Goal: Information Seeking & Learning: Check status

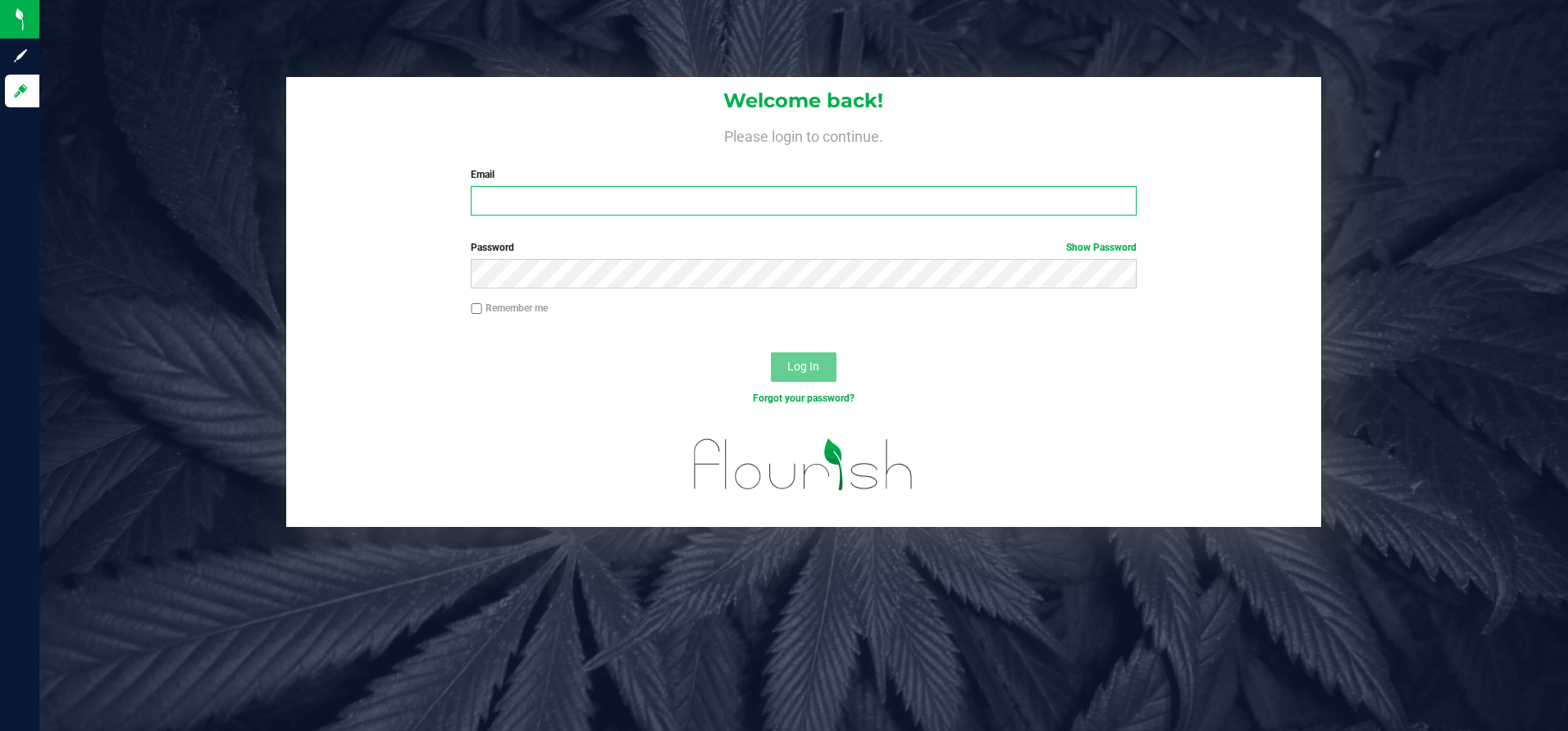
click at [490, 205] on input "Email" at bounding box center [804, 201] width 666 height 29
type input "[EMAIL_ADDRESS][DOMAIN_NAME]"
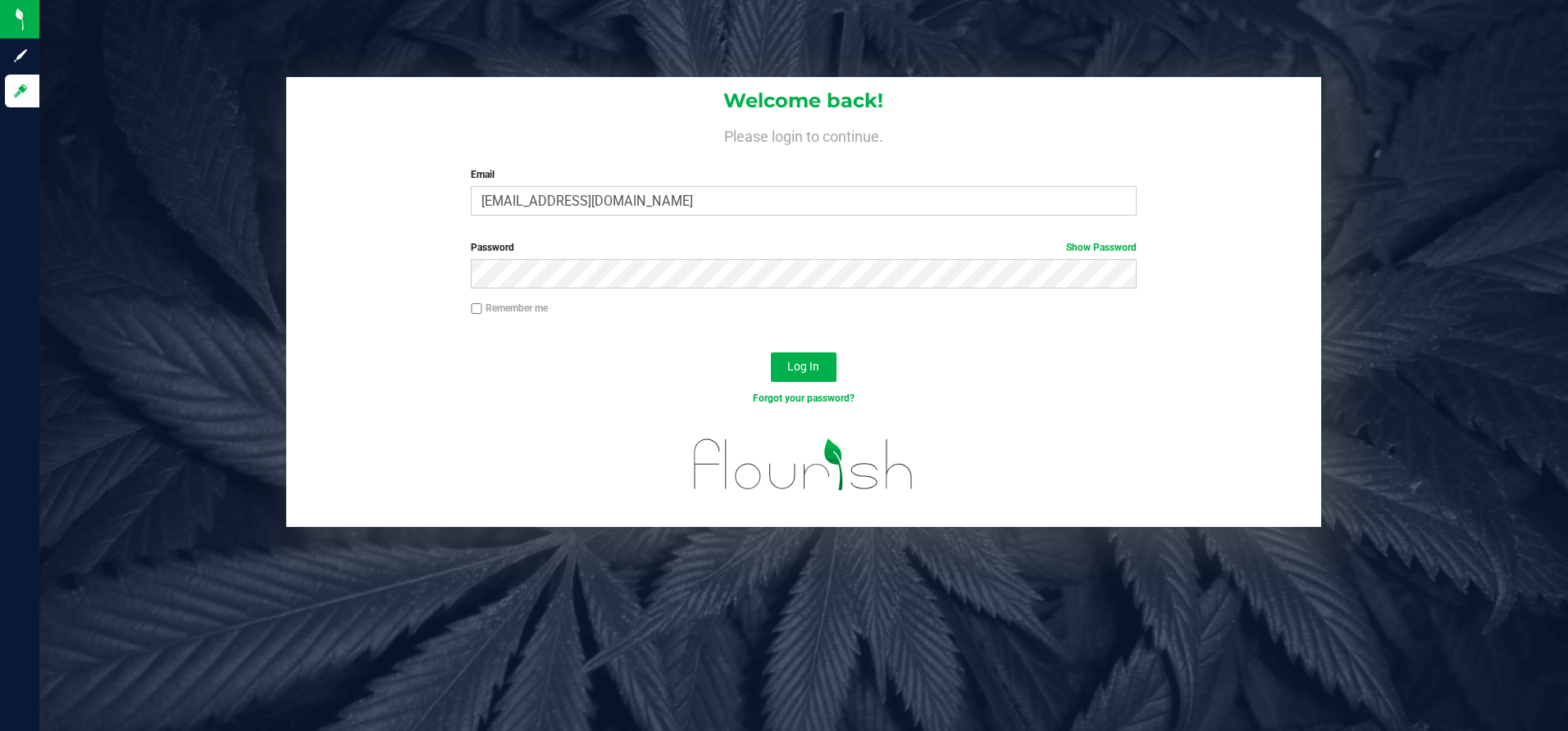
click at [477, 309] on input "Remember me" at bounding box center [477, 309] width 11 height 11
checkbox input "true"
click at [804, 373] on span "Log In" at bounding box center [803, 366] width 32 height 13
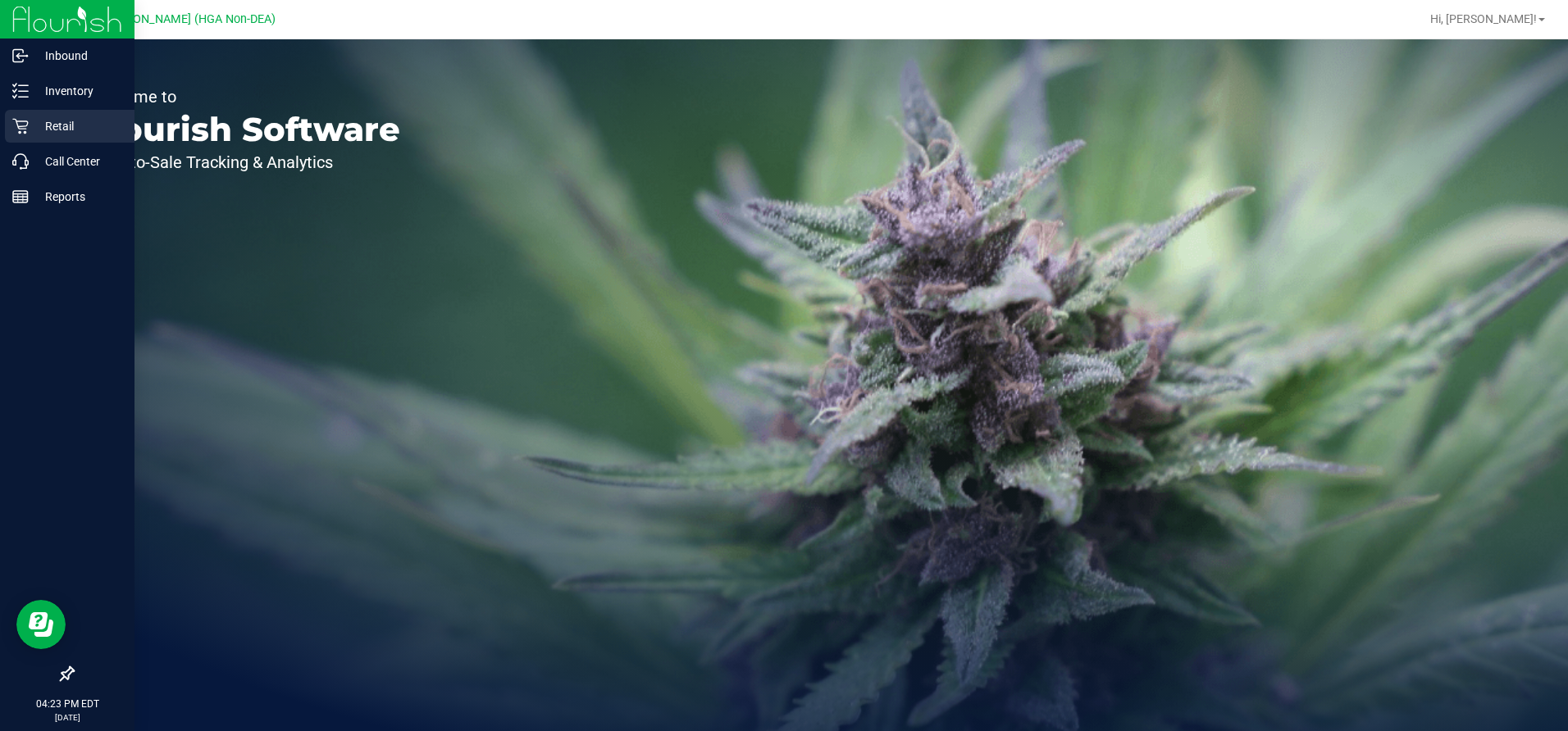
click at [34, 122] on p "Retail" at bounding box center [77, 126] width 98 height 20
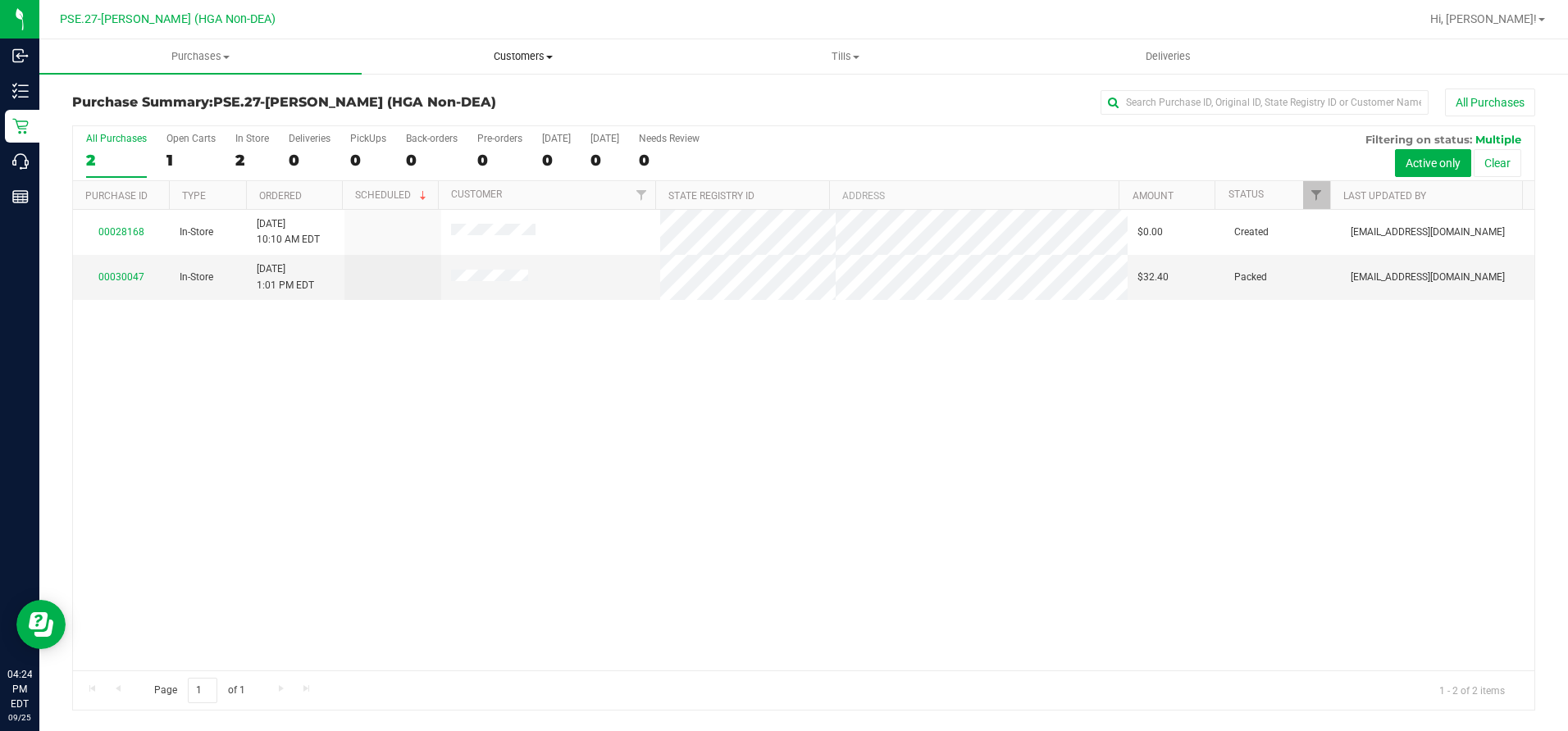
click at [540, 59] on span "Customers" at bounding box center [523, 57] width 320 height 15
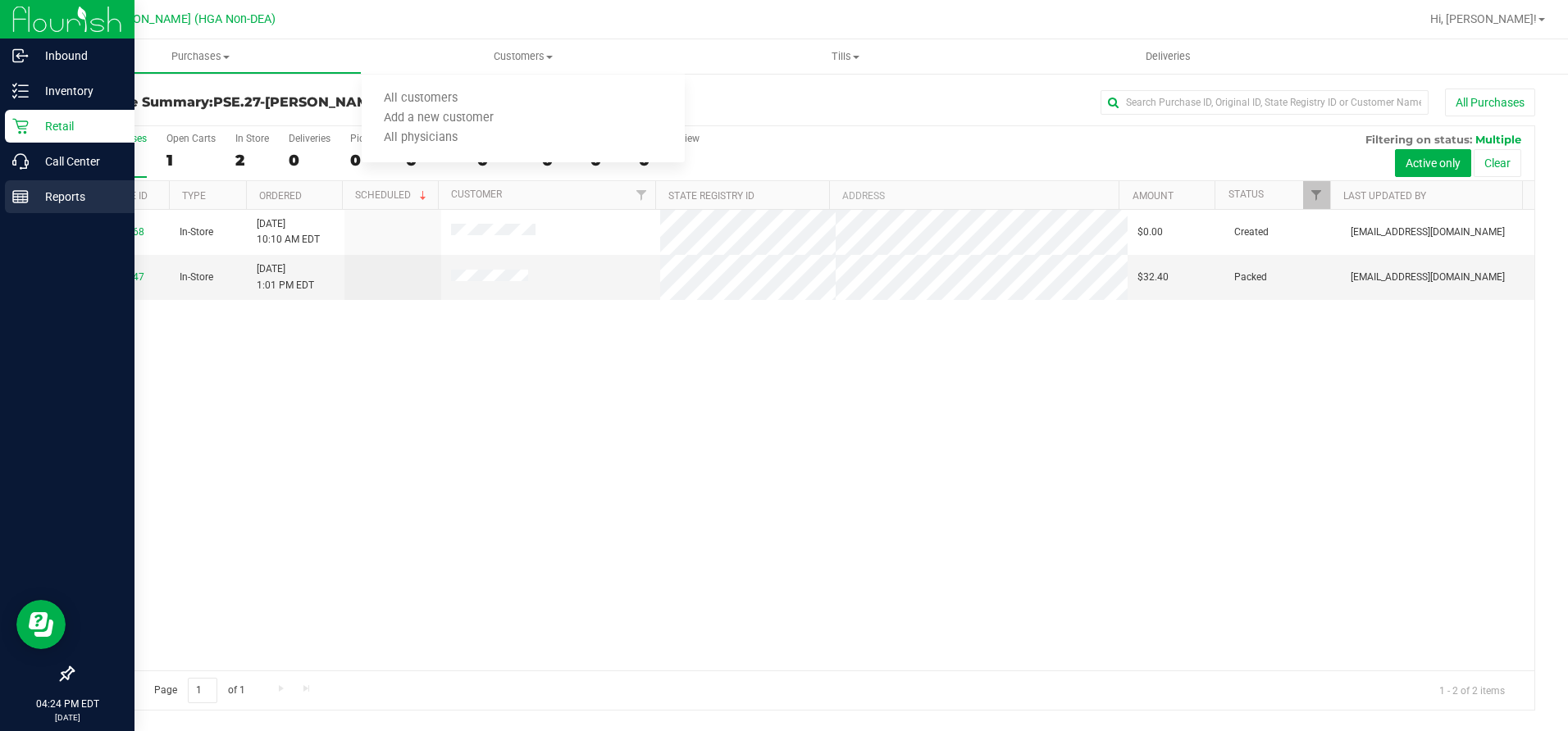
click at [36, 194] on p "Reports" at bounding box center [77, 196] width 98 height 20
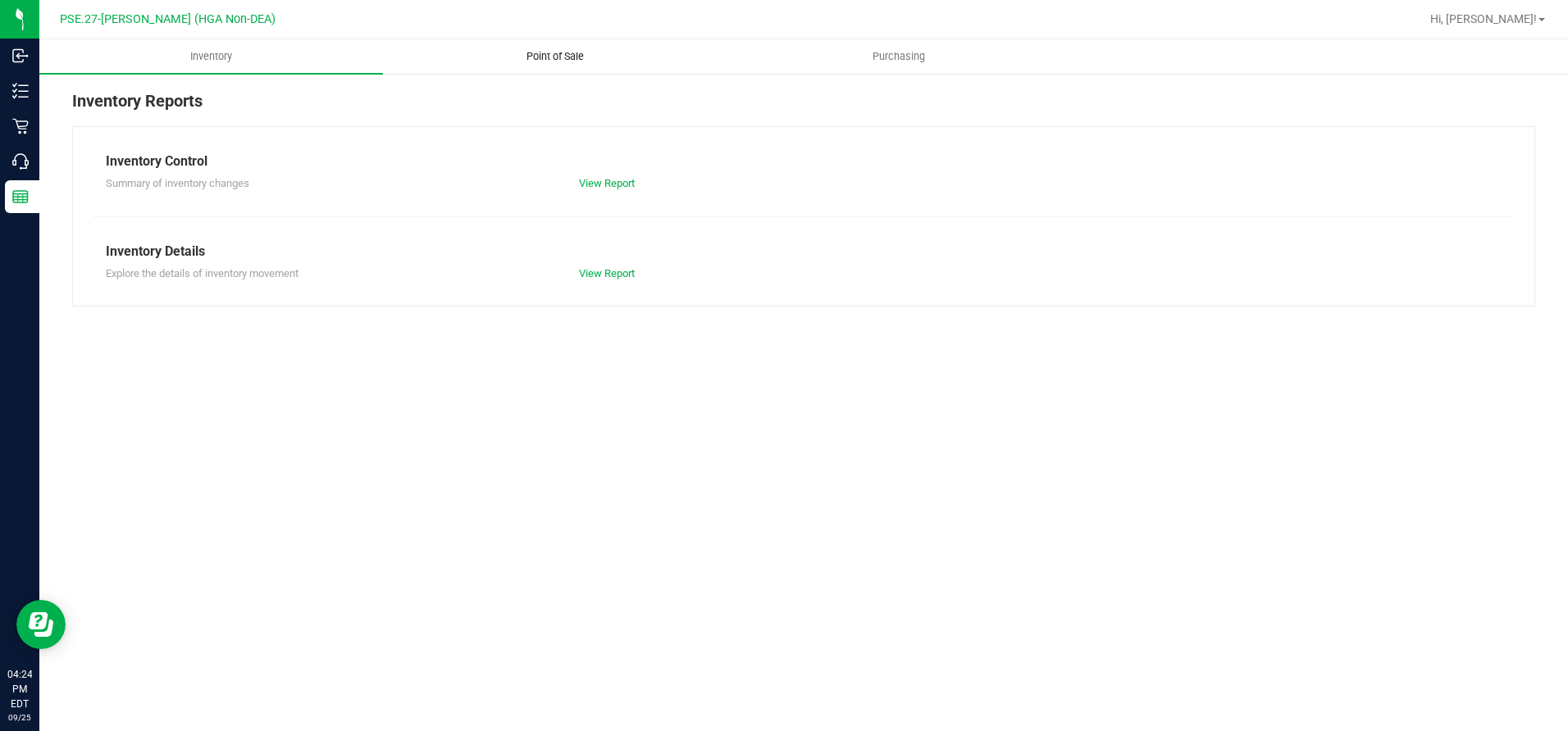
click at [545, 56] on span "Point of Sale" at bounding box center [555, 57] width 102 height 15
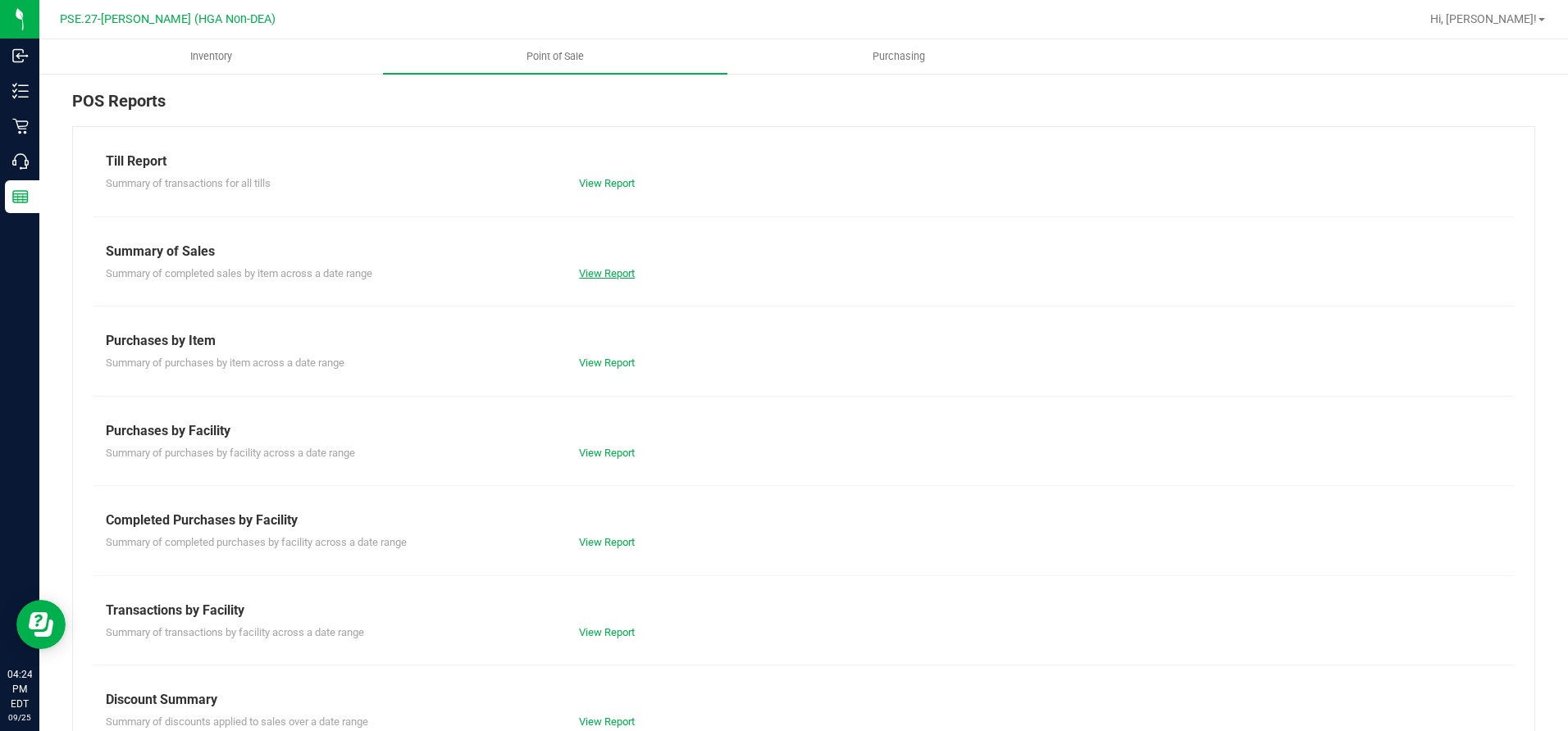
click at [609, 270] on link "View Report" at bounding box center [606, 273] width 56 height 12
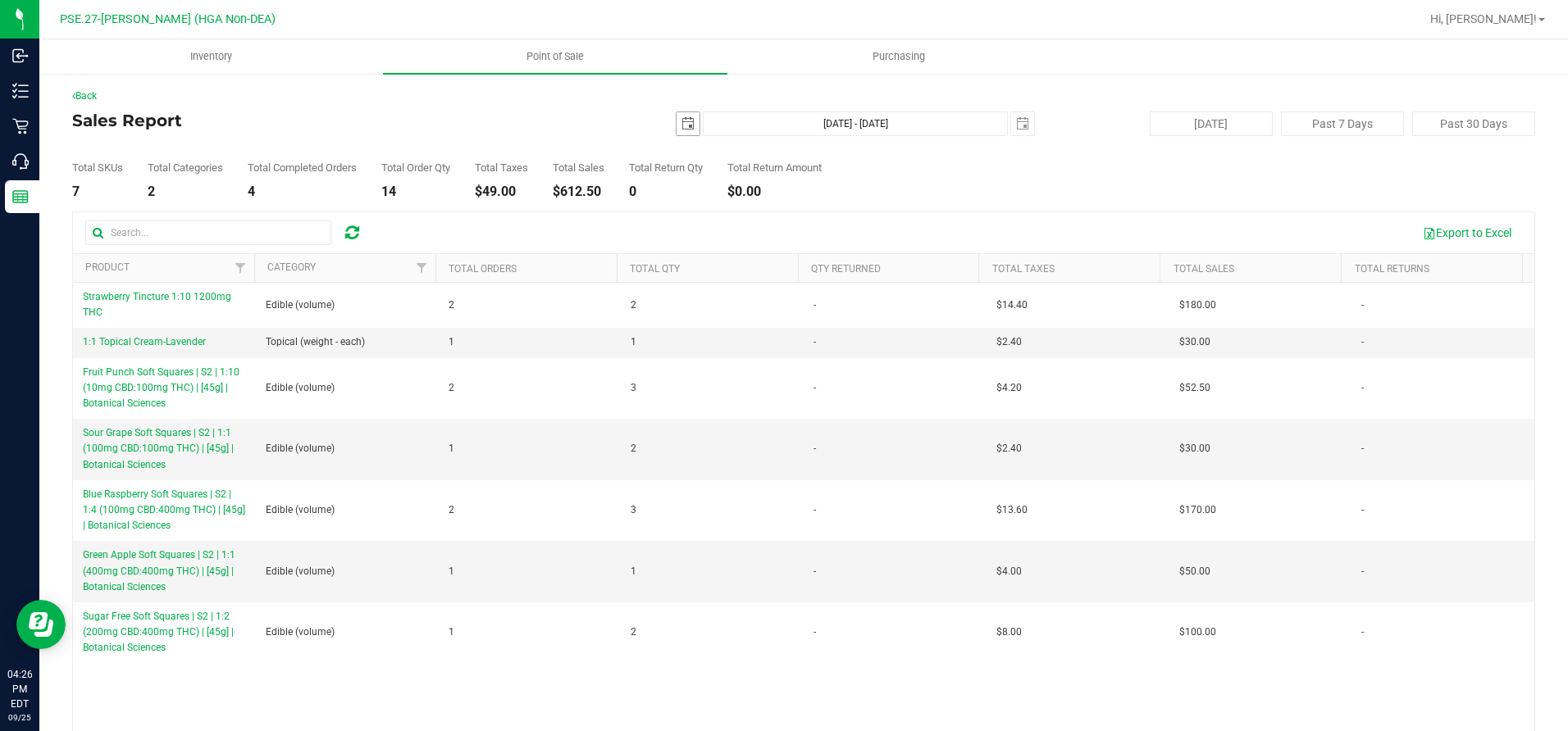
click at [681, 127] on span "select" at bounding box center [688, 123] width 13 height 13
click at [753, 291] on link "24" at bounding box center [754, 290] width 24 height 25
type input "[DATE]"
type input "[DATE] - [DATE]"
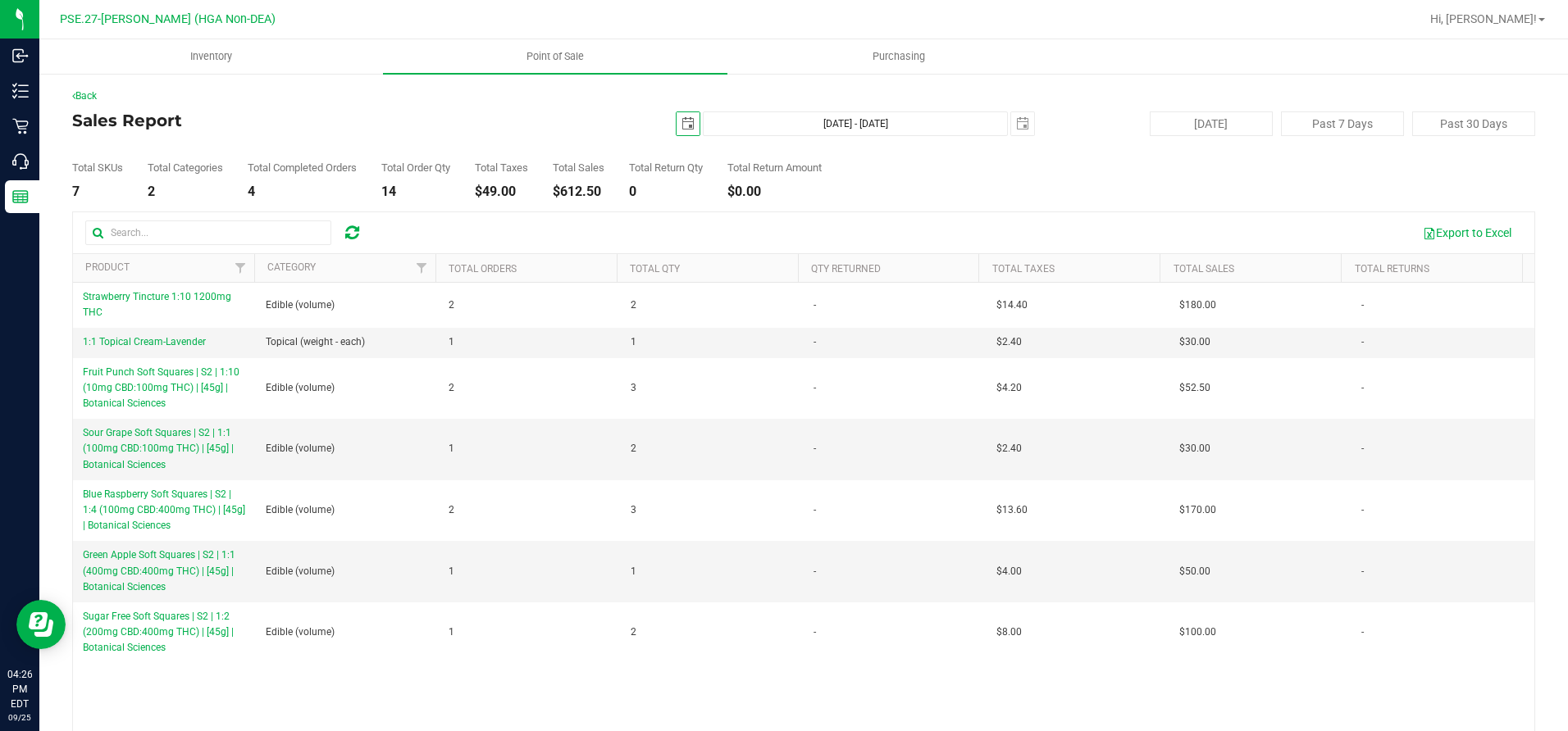
click at [681, 124] on span "select" at bounding box center [688, 123] width 13 height 13
click at [705, 290] on link "22" at bounding box center [706, 290] width 24 height 25
type input "[DATE]"
type input "[DATE] - [DATE]"
click at [681, 123] on span "select" at bounding box center [688, 123] width 13 height 13
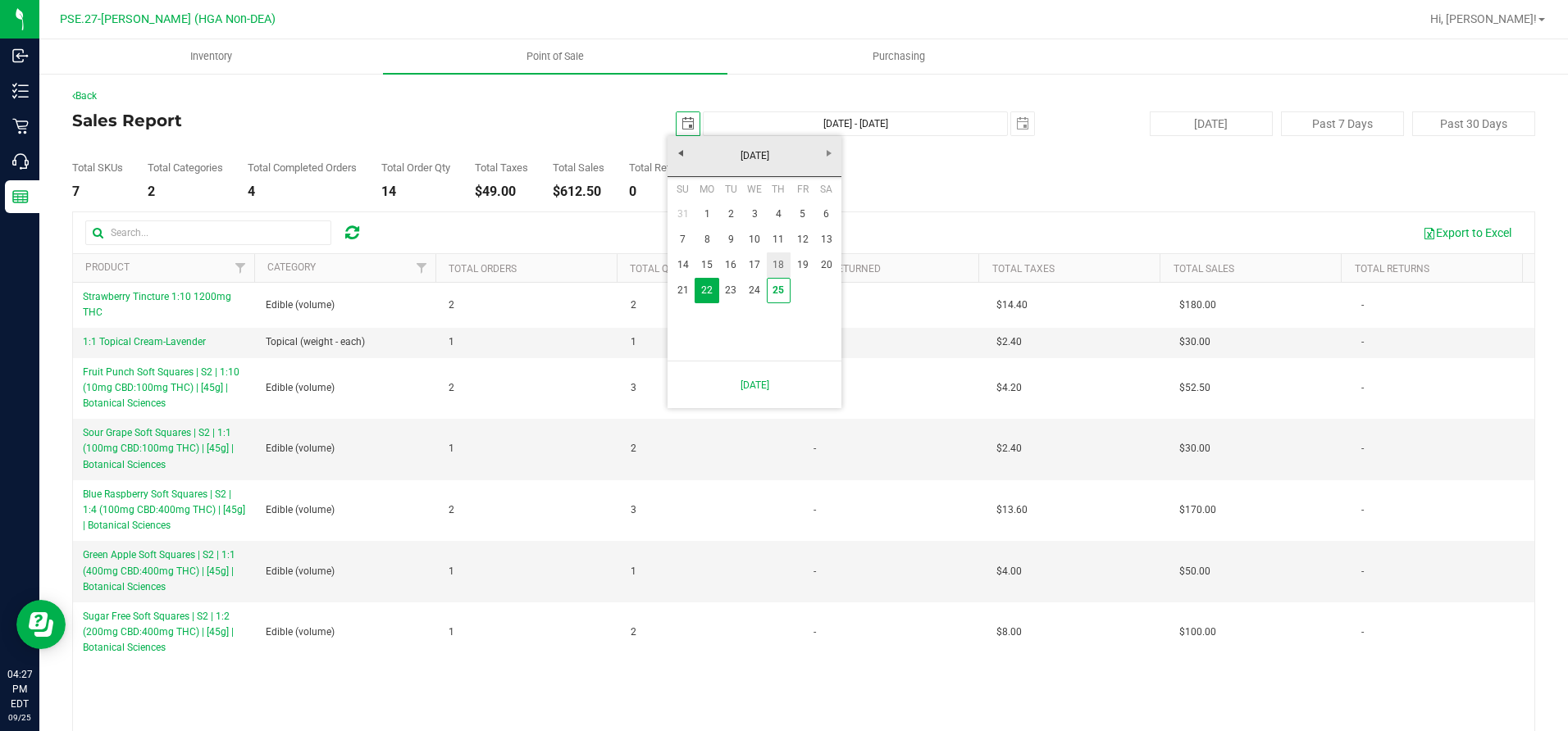
click at [783, 260] on link "18" at bounding box center [778, 265] width 24 height 25
type input "[DATE]"
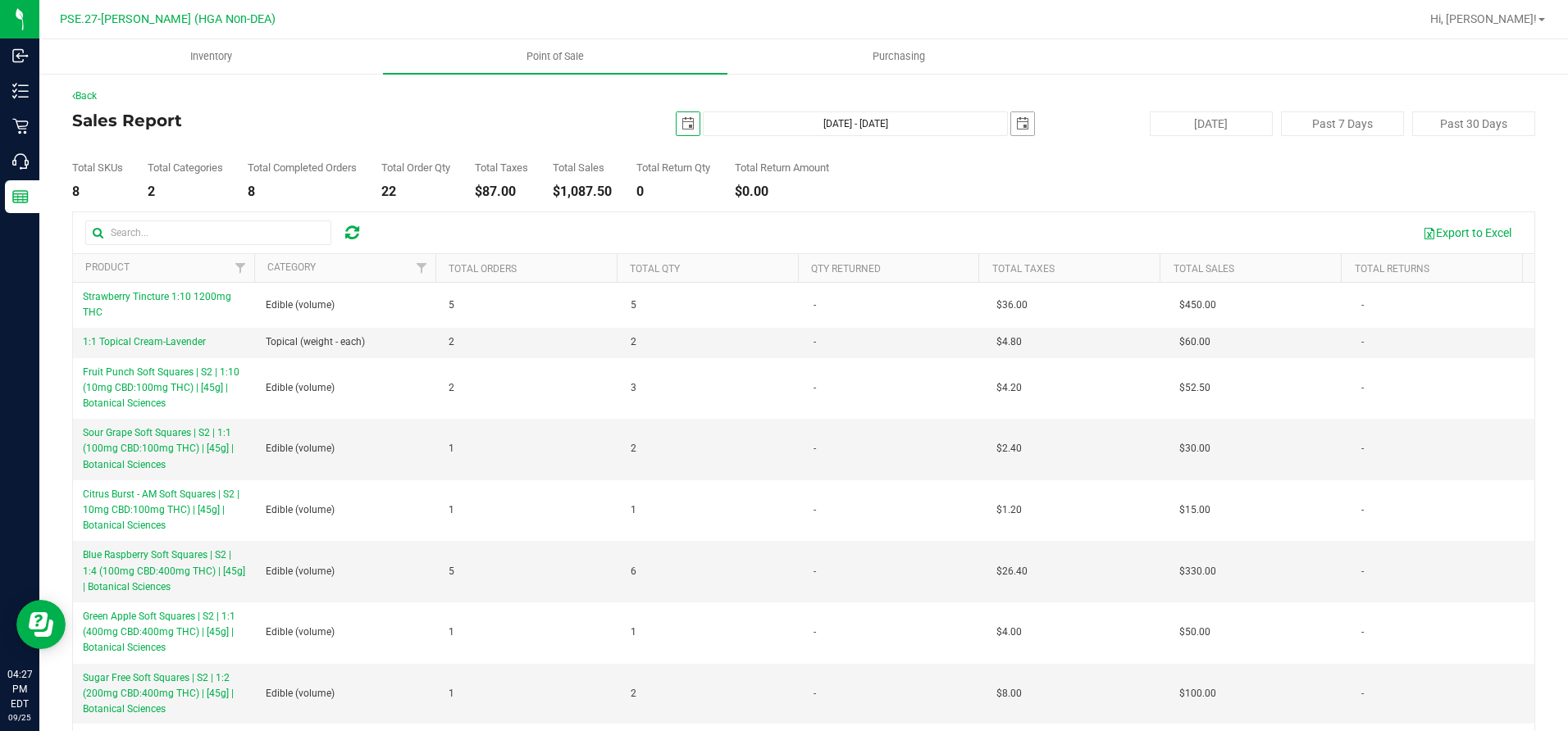
click at [1016, 123] on span "select" at bounding box center [1022, 123] width 13 height 13
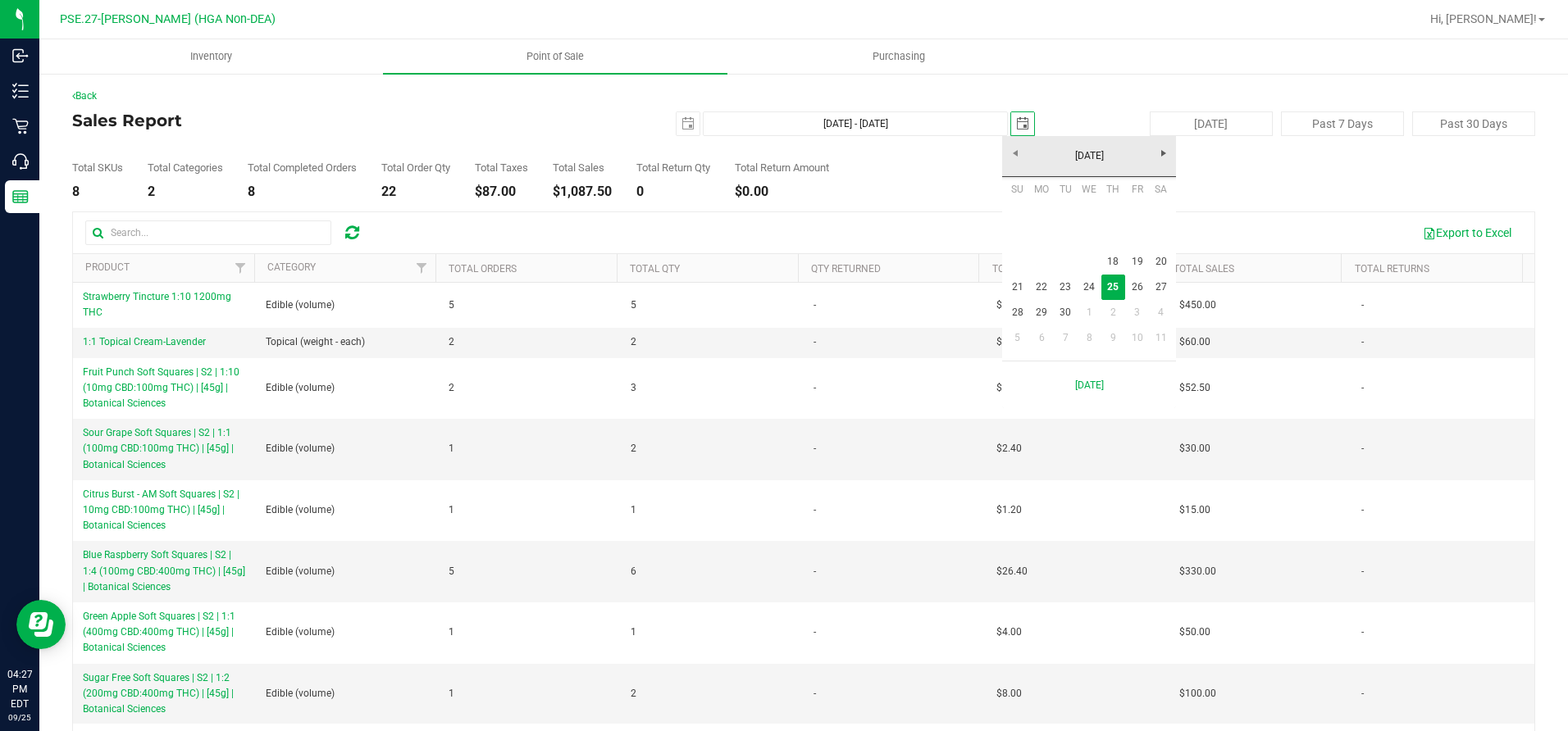
scroll to position [0, 41]
click at [1138, 266] on link "19" at bounding box center [1136, 262] width 24 height 25
type input "[DATE] - [DATE]"
type input "[DATE]"
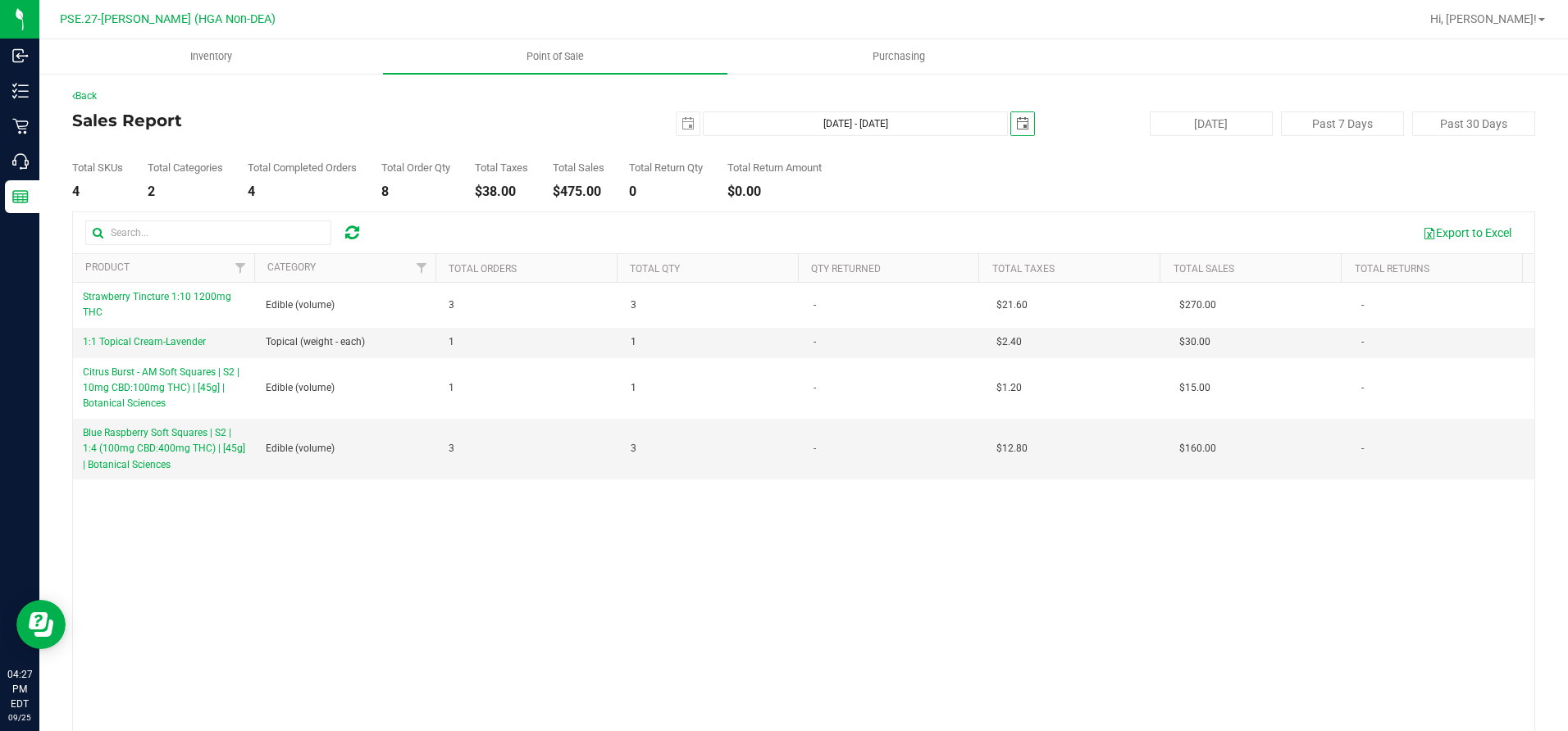
click at [1016, 124] on span "select" at bounding box center [1022, 123] width 13 height 13
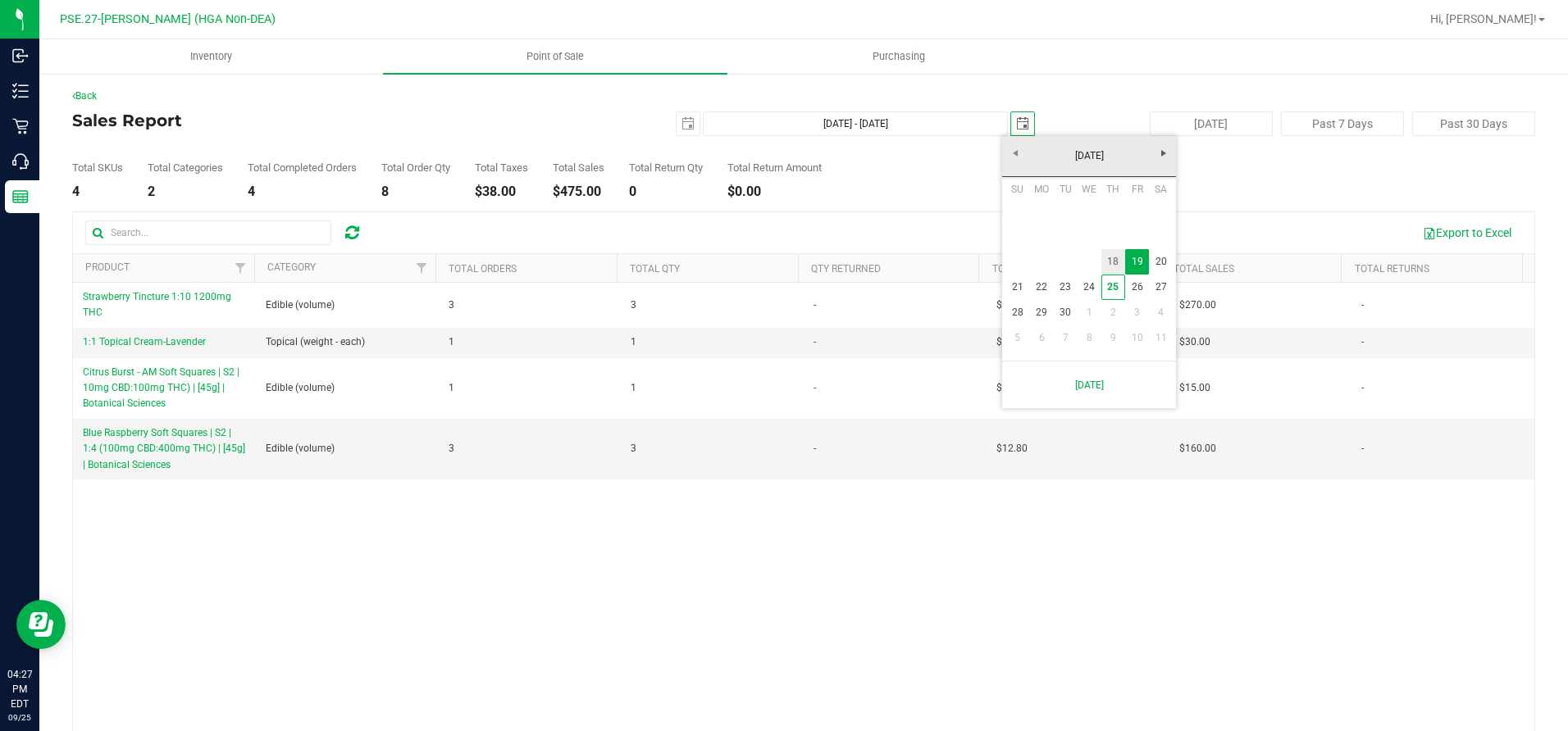
click at [1117, 262] on link "18" at bounding box center [1113, 262] width 24 height 25
type input "[DATE] - [DATE]"
type input "[DATE]"
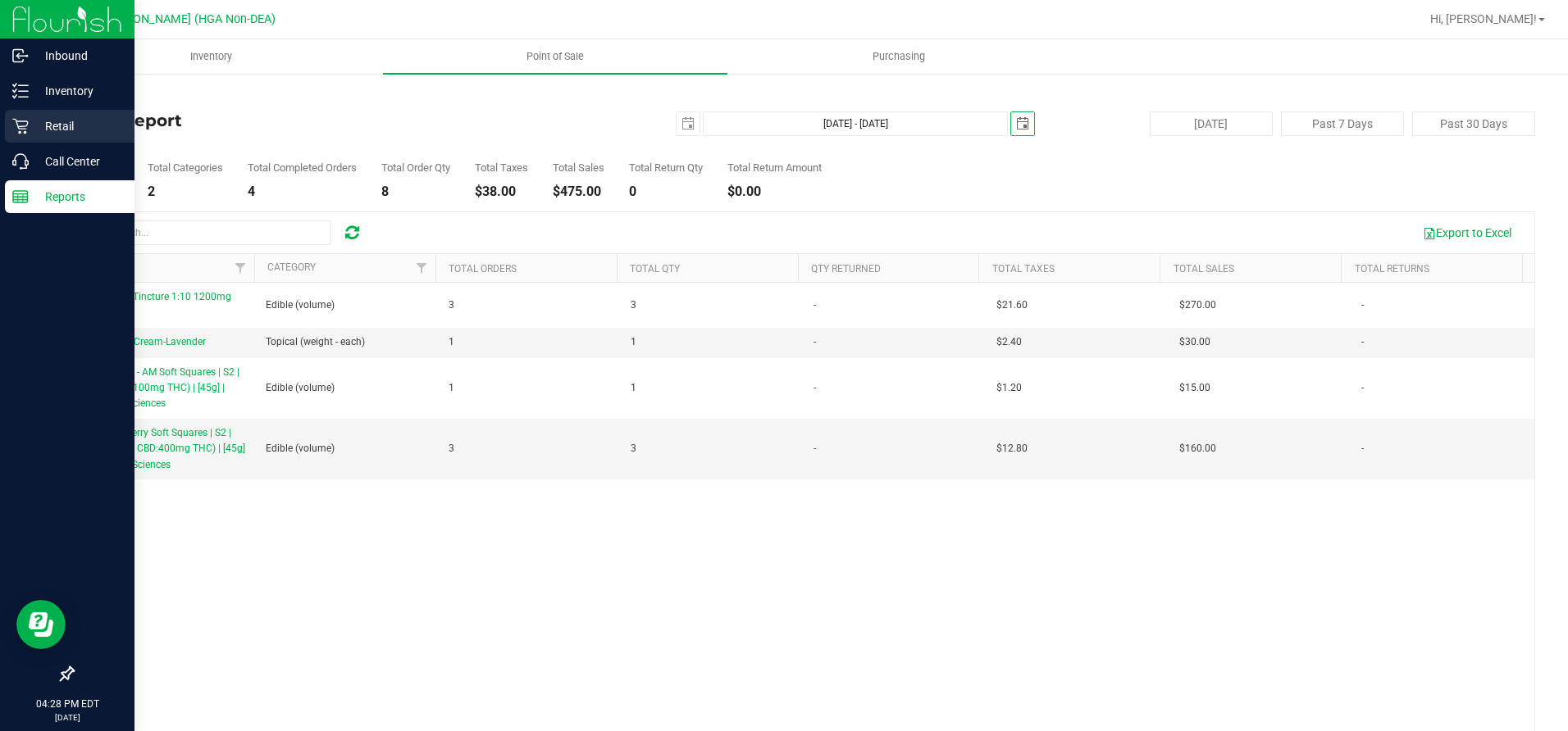
click at [34, 123] on p "Retail" at bounding box center [77, 126] width 98 height 20
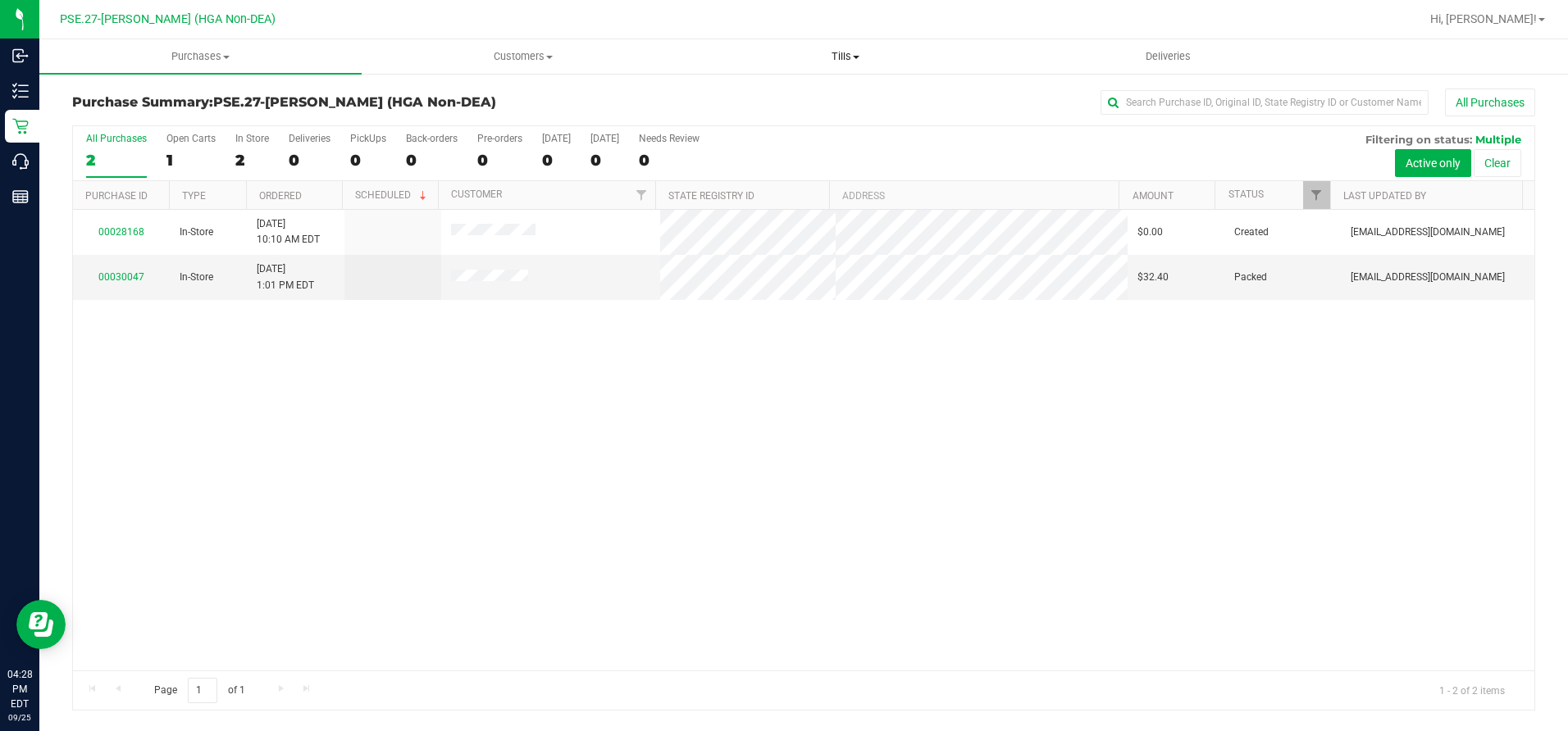
click at [850, 56] on span "Tills" at bounding box center [846, 57] width 320 height 15
click at [772, 97] on span "Manage tills" at bounding box center [740, 98] width 110 height 14
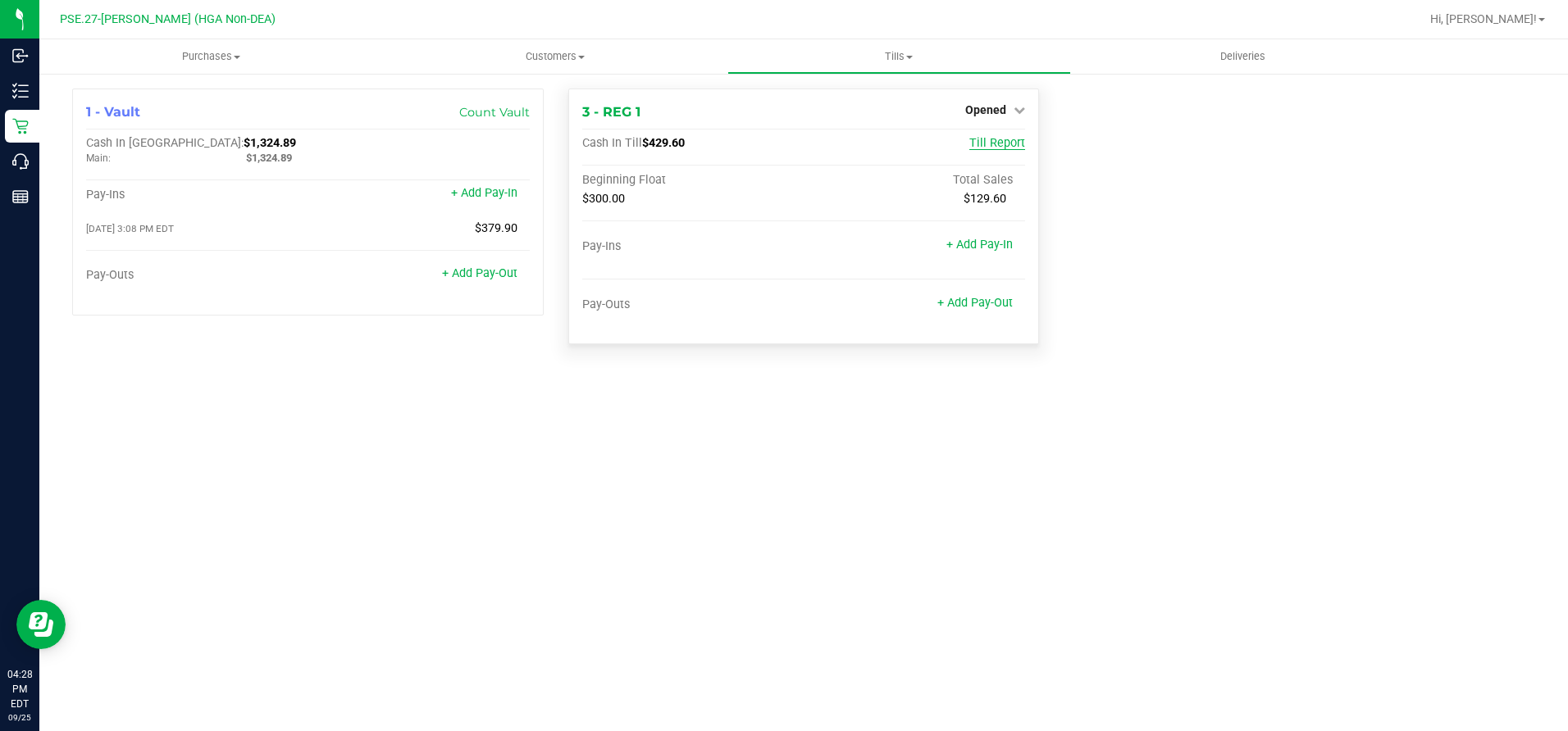
click at [1010, 149] on span "Till Report" at bounding box center [997, 142] width 56 height 14
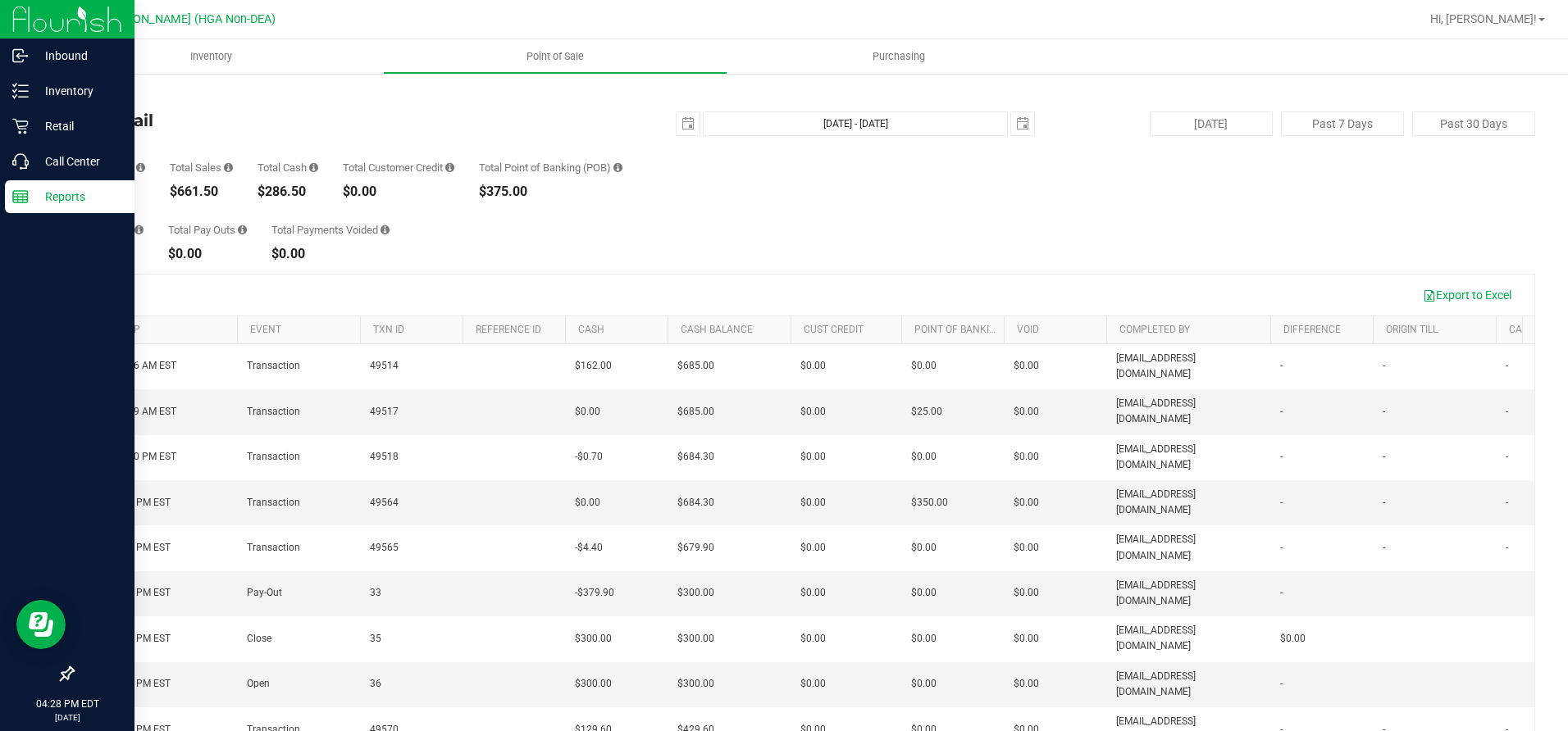
click at [66, 198] on p "Reports" at bounding box center [77, 196] width 98 height 20
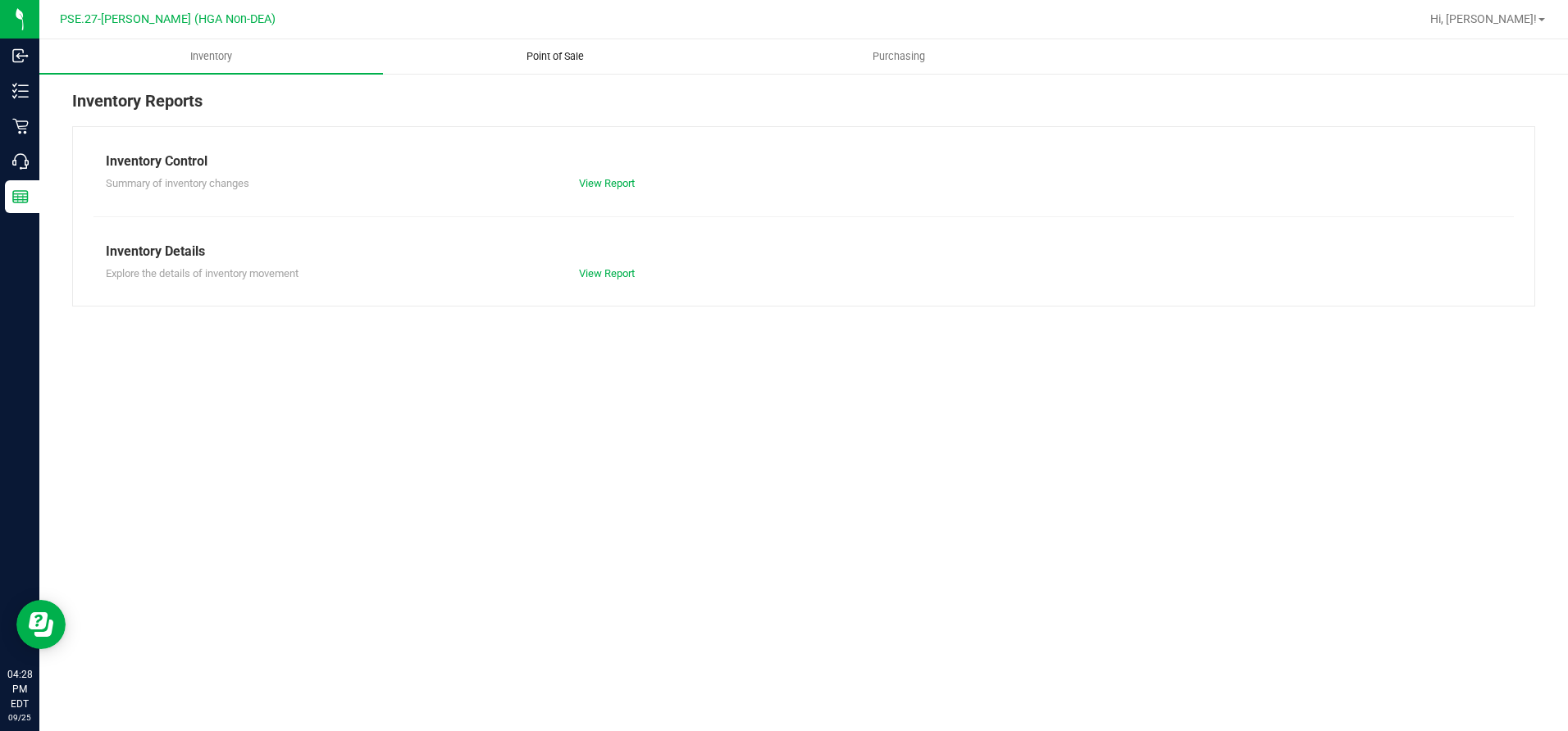
click at [563, 54] on span "Point of Sale" at bounding box center [555, 57] width 102 height 15
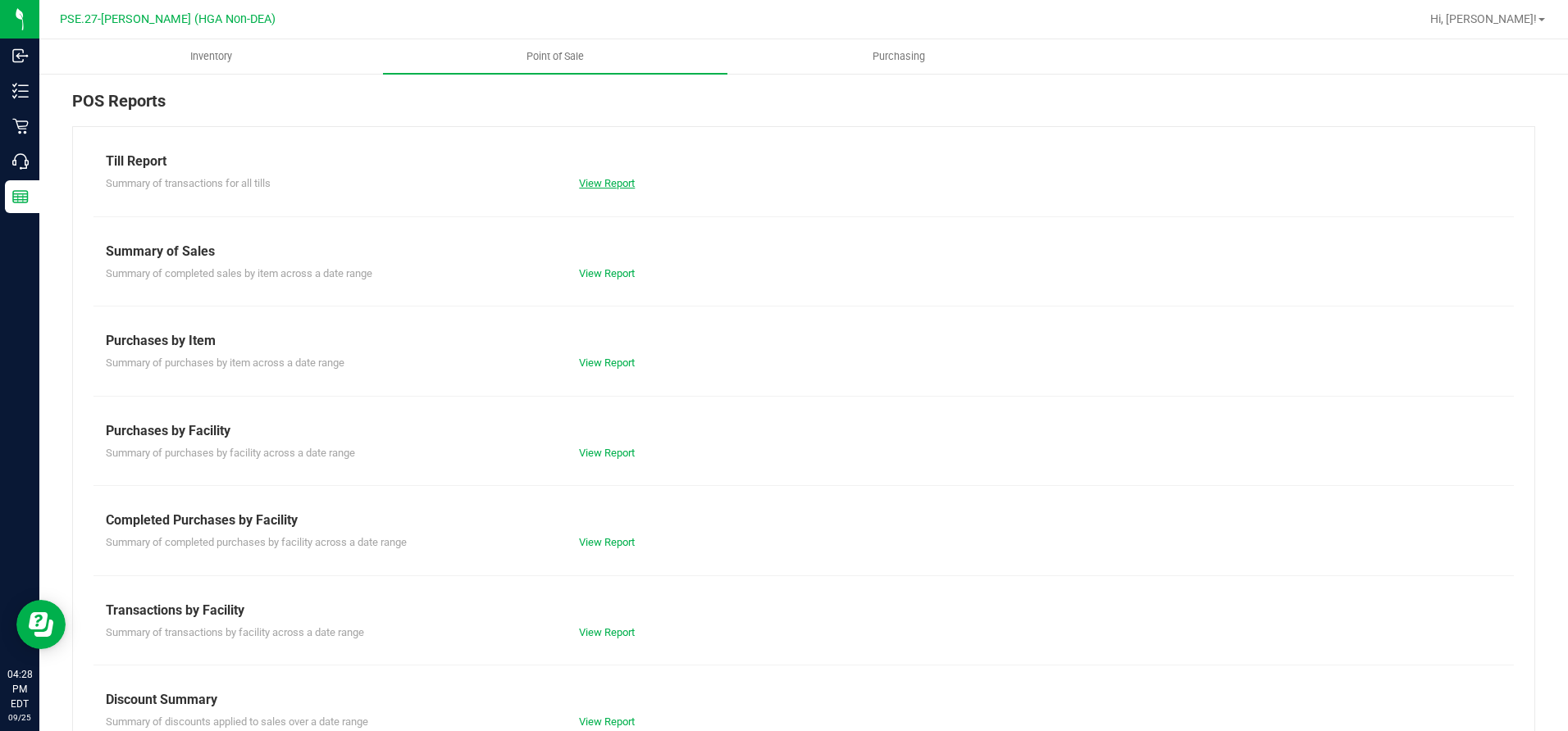
click at [614, 177] on link "View Report" at bounding box center [606, 183] width 56 height 12
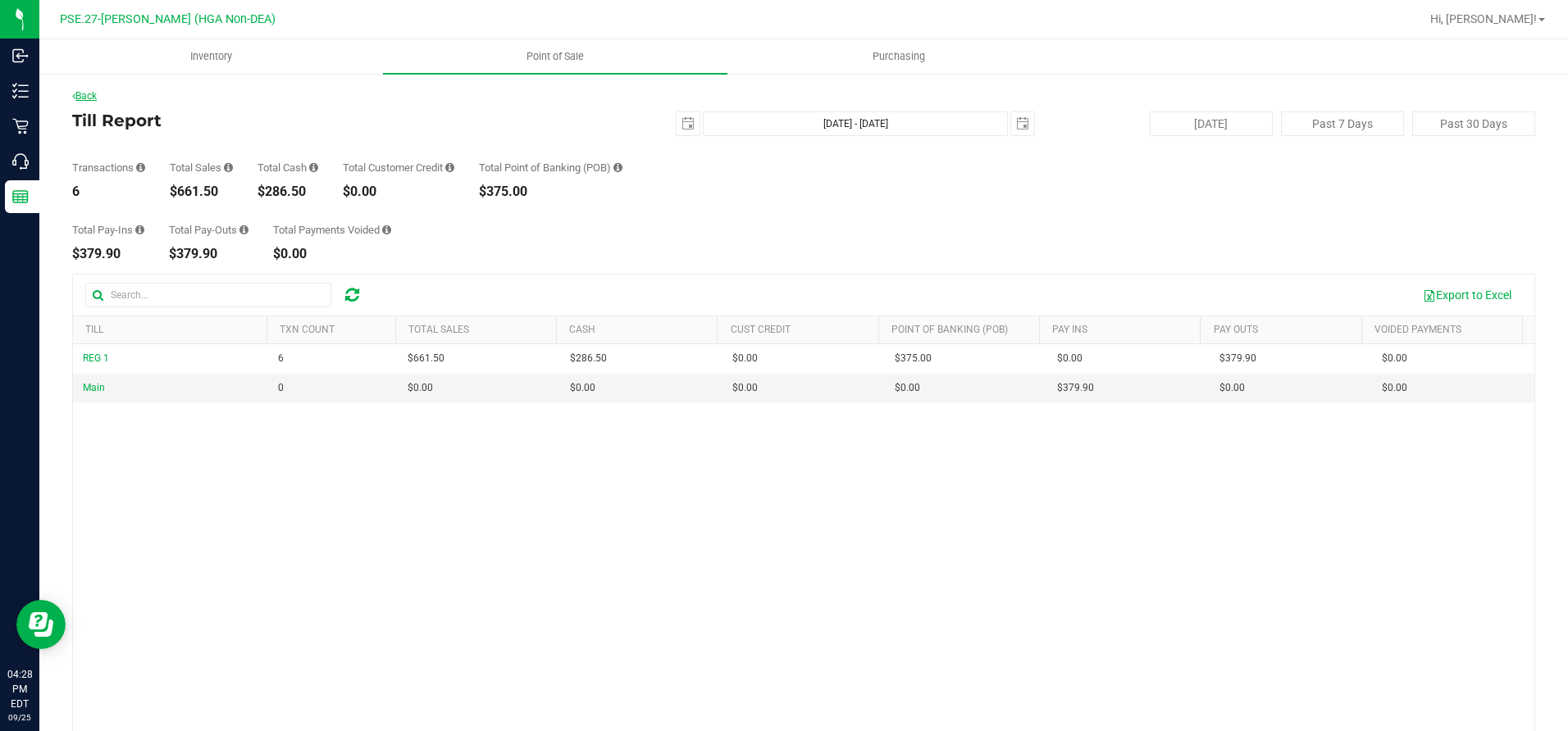
click at [94, 93] on link "Back" at bounding box center [85, 96] width 24 height 11
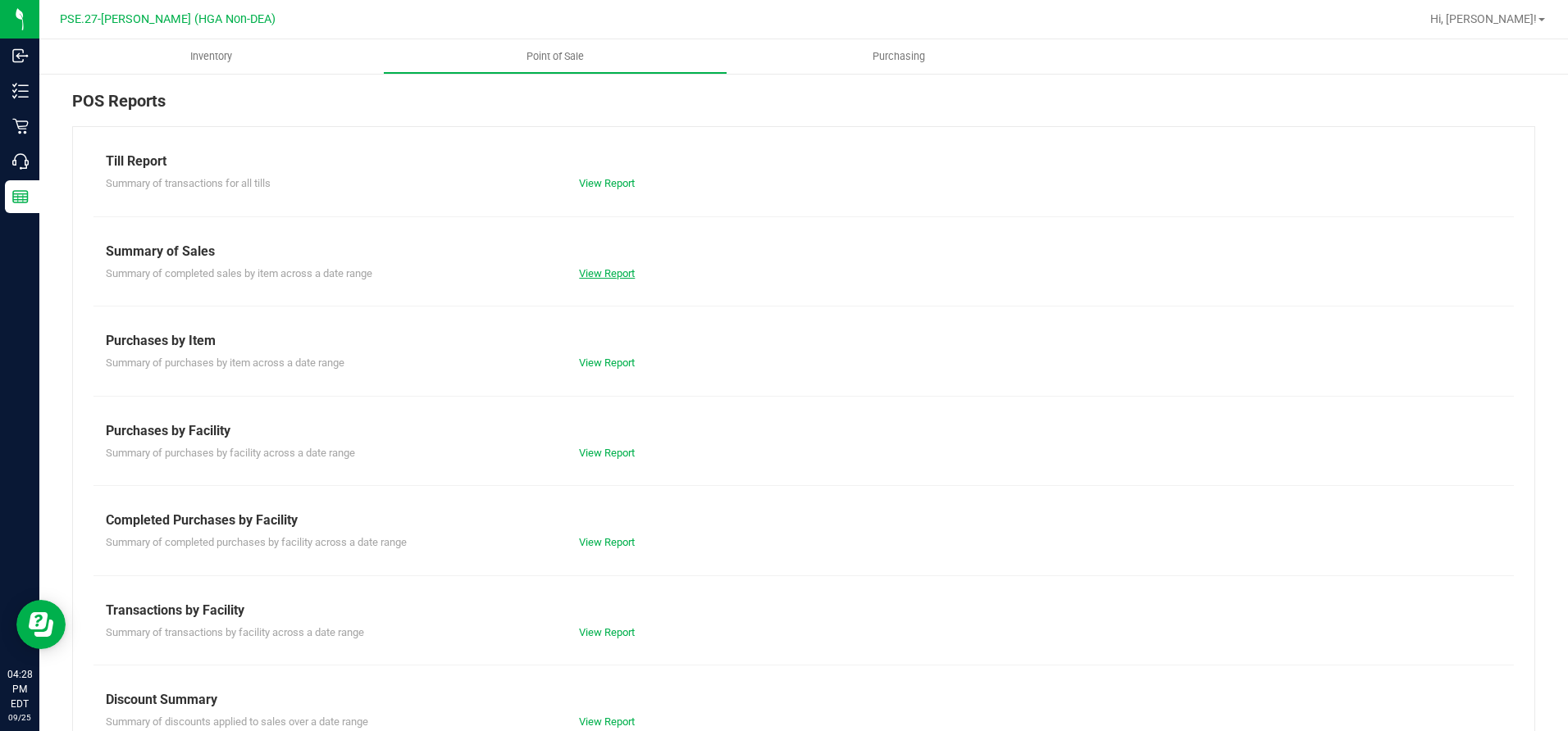
click at [593, 272] on link "View Report" at bounding box center [606, 273] width 56 height 12
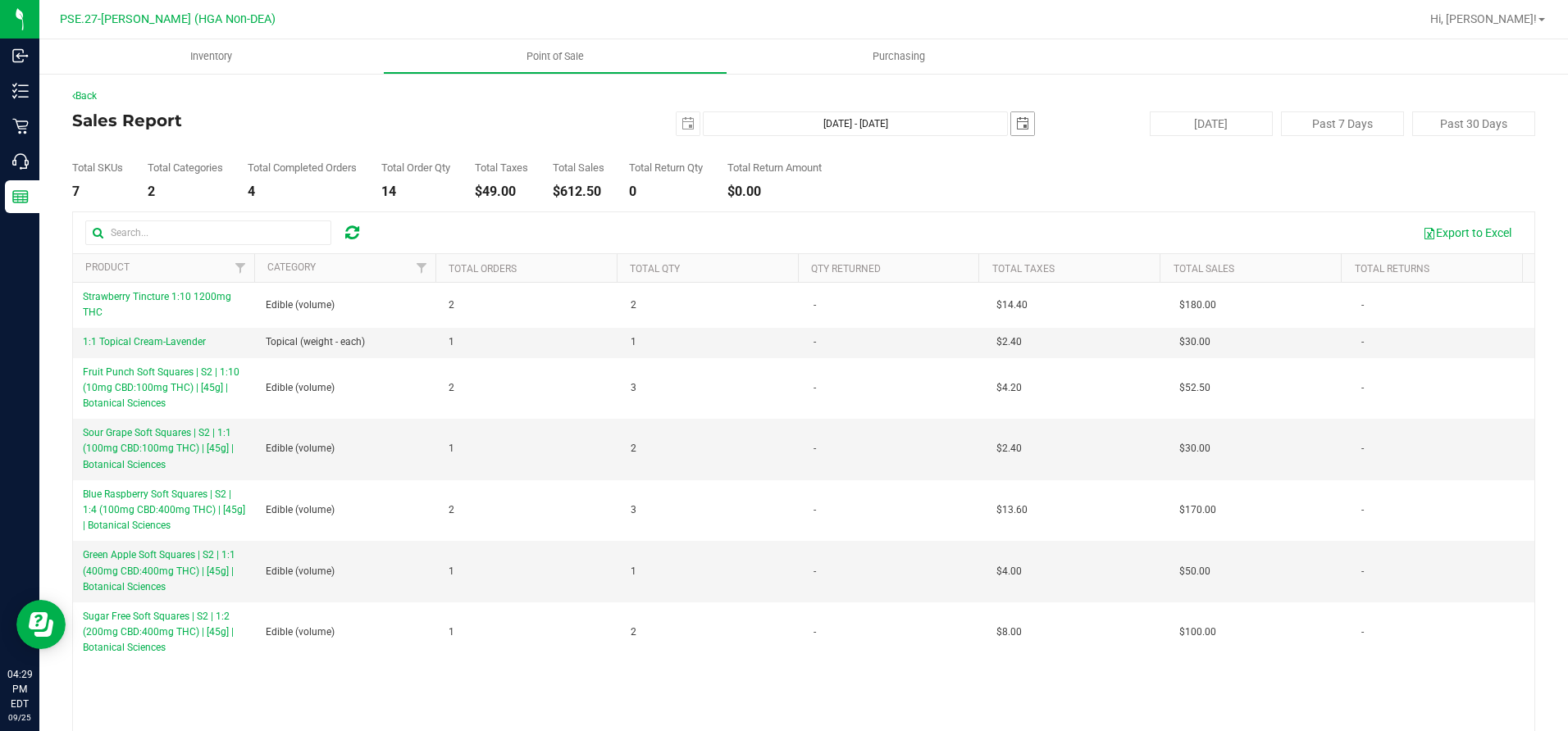
click at [1016, 127] on span "select" at bounding box center [1022, 123] width 13 height 13
click at [681, 126] on span "select" at bounding box center [688, 123] width 13 height 13
click at [710, 265] on link "15" at bounding box center [706, 265] width 24 height 25
type input "[DATE]"
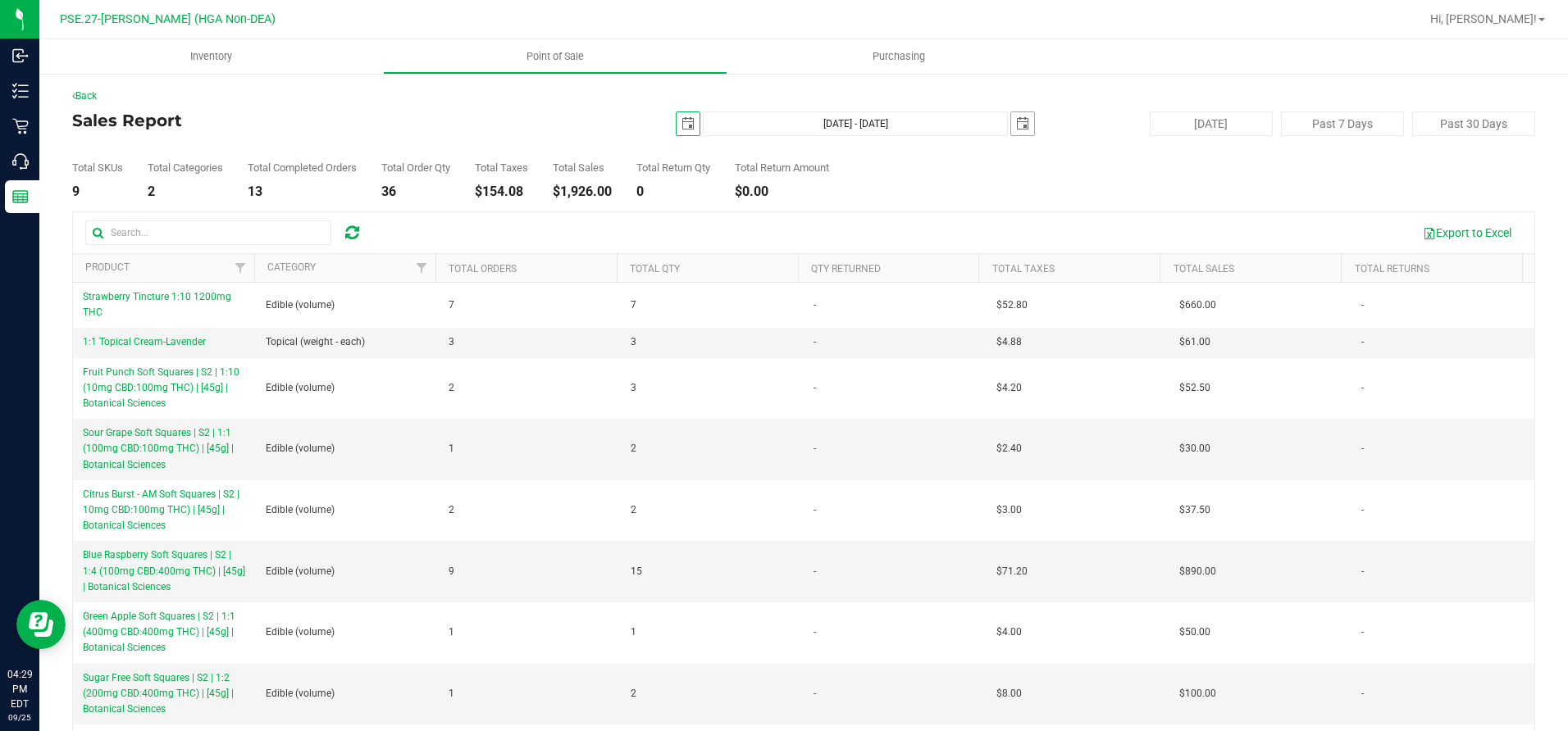
click at [1016, 122] on span "select" at bounding box center [1022, 123] width 13 height 13
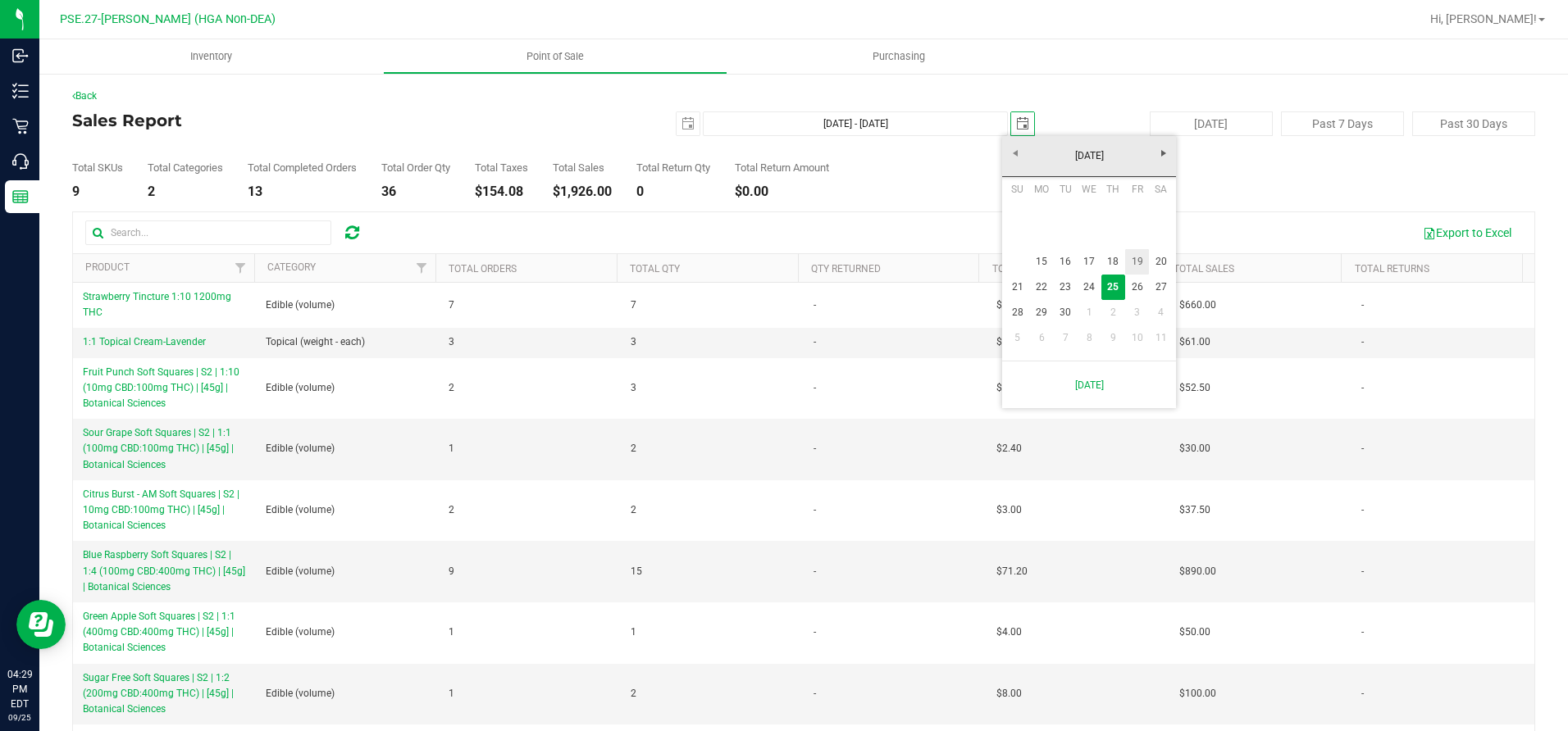
click at [1132, 257] on link "19" at bounding box center [1136, 262] width 24 height 25
type input "[DATE] - [DATE]"
type input "[DATE]"
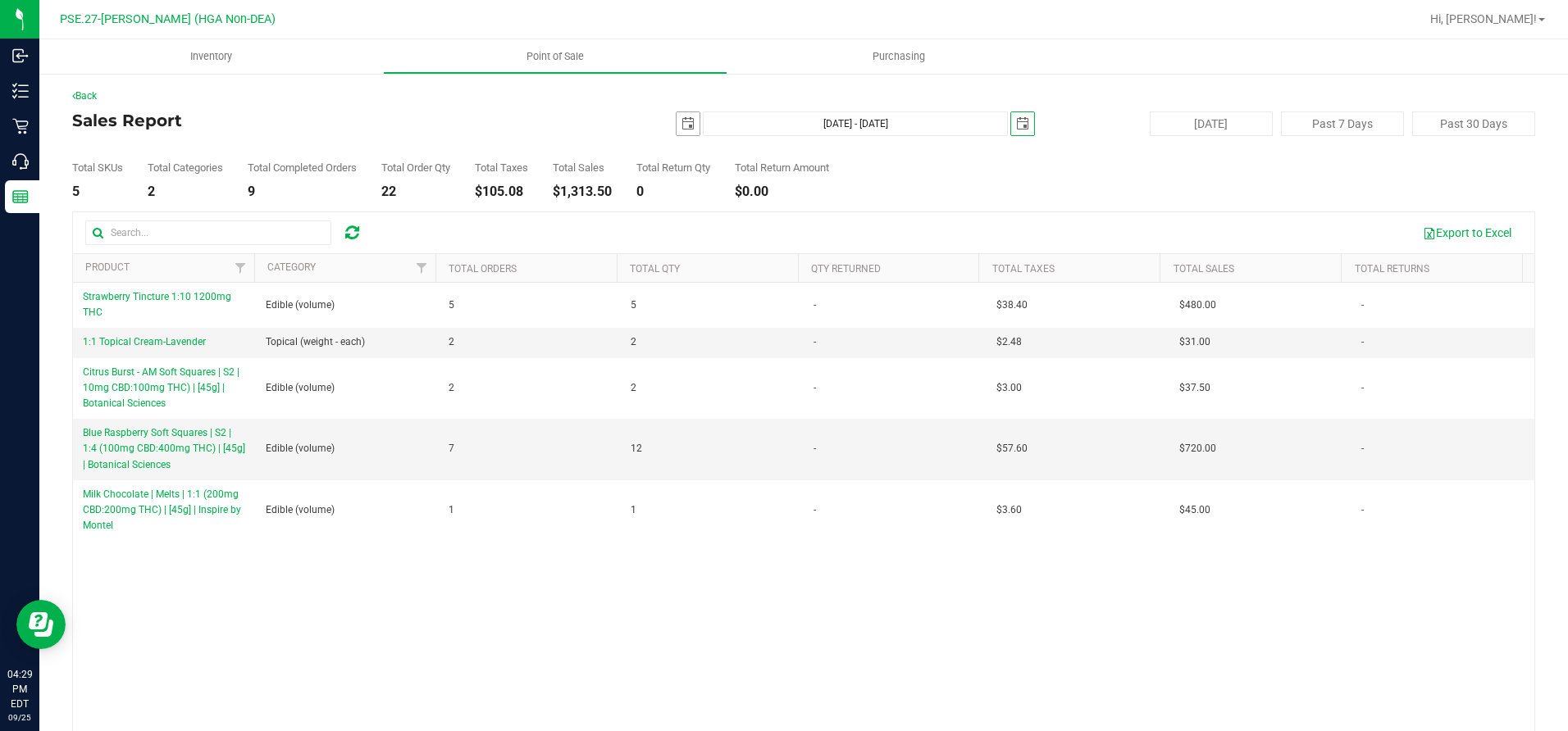
click at [681, 125] on span "select" at bounding box center [688, 123] width 13 height 13
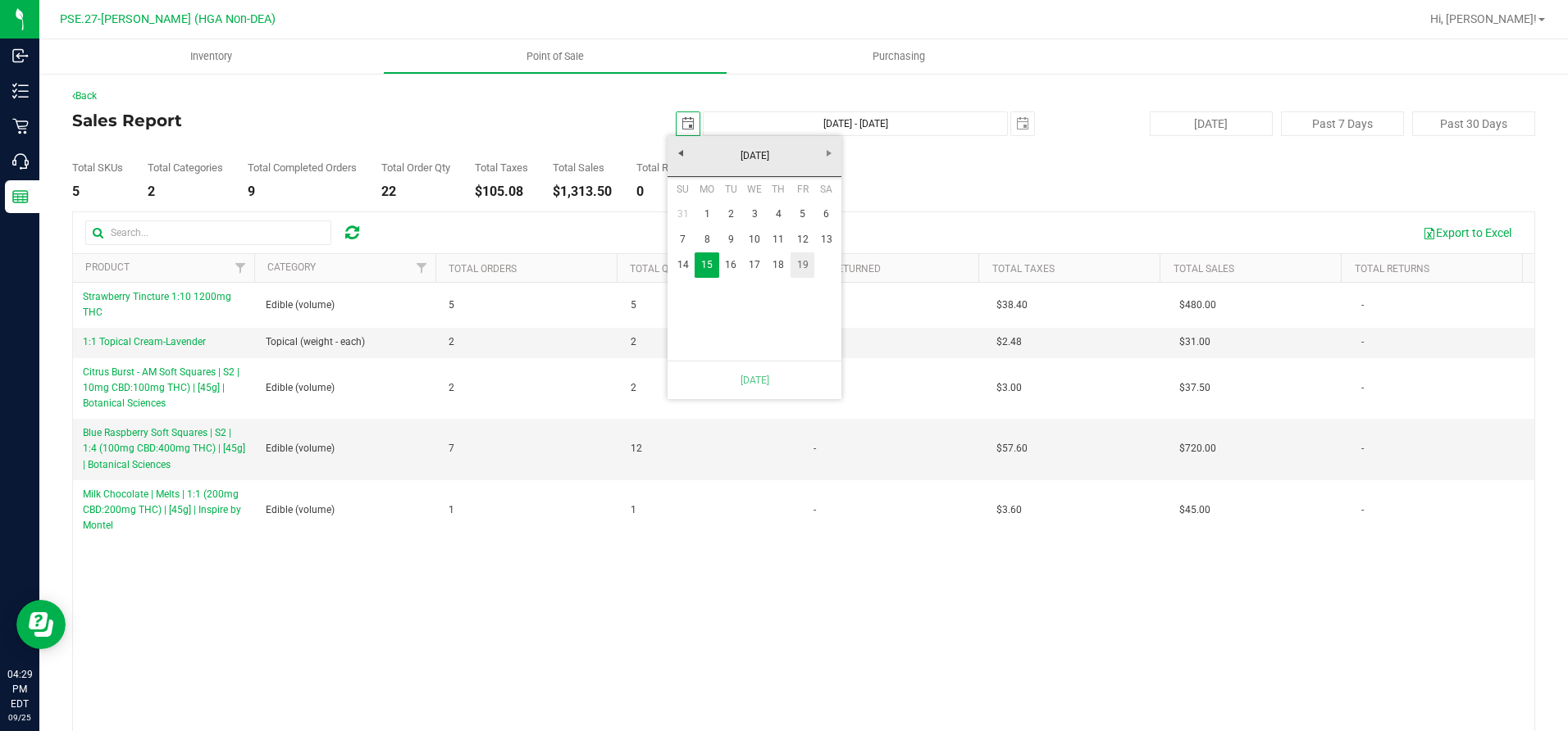
click at [802, 264] on link "19" at bounding box center [802, 265] width 24 height 25
type input "[DATE] - [DATE]"
type input "[DATE]"
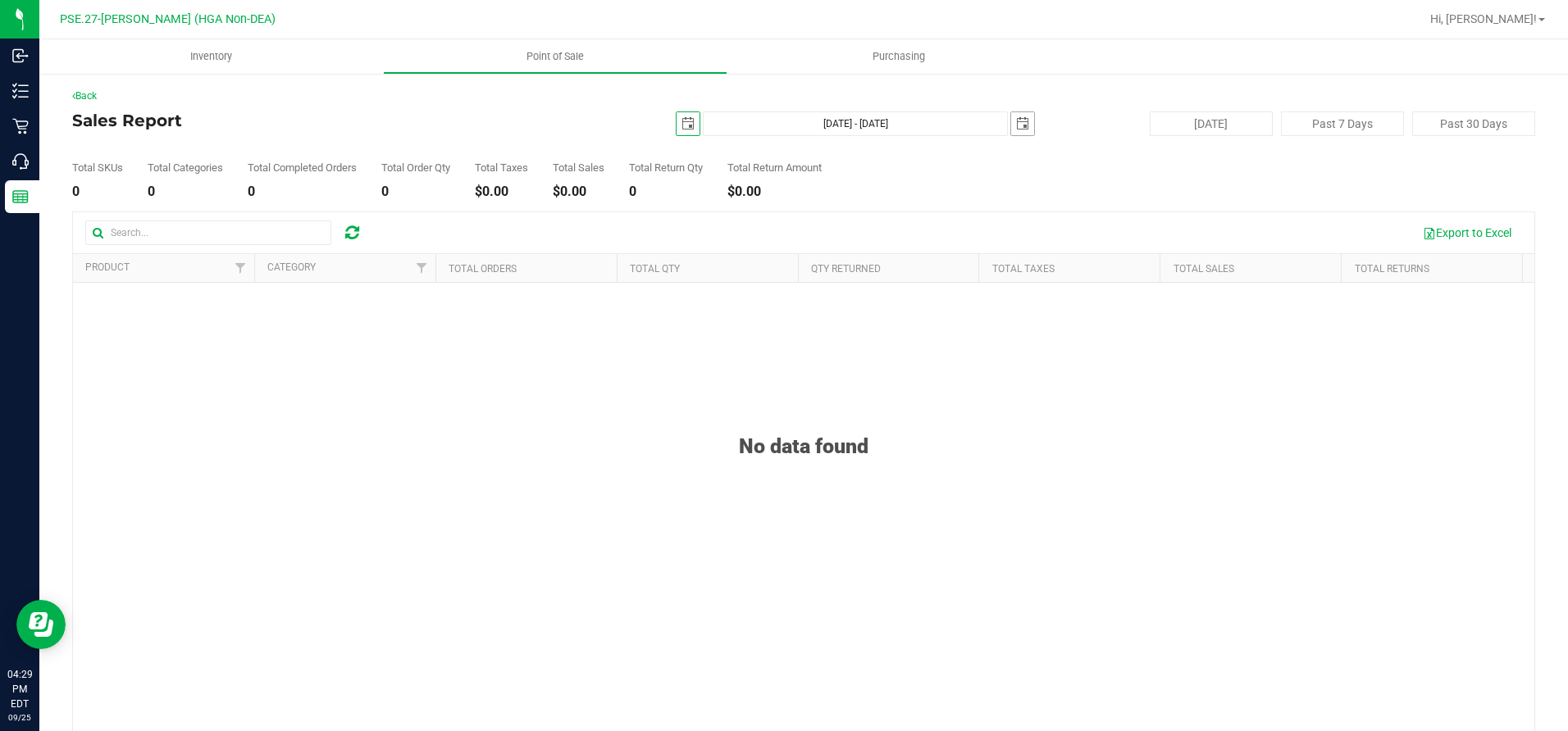
click at [1016, 125] on span "select" at bounding box center [1022, 123] width 13 height 13
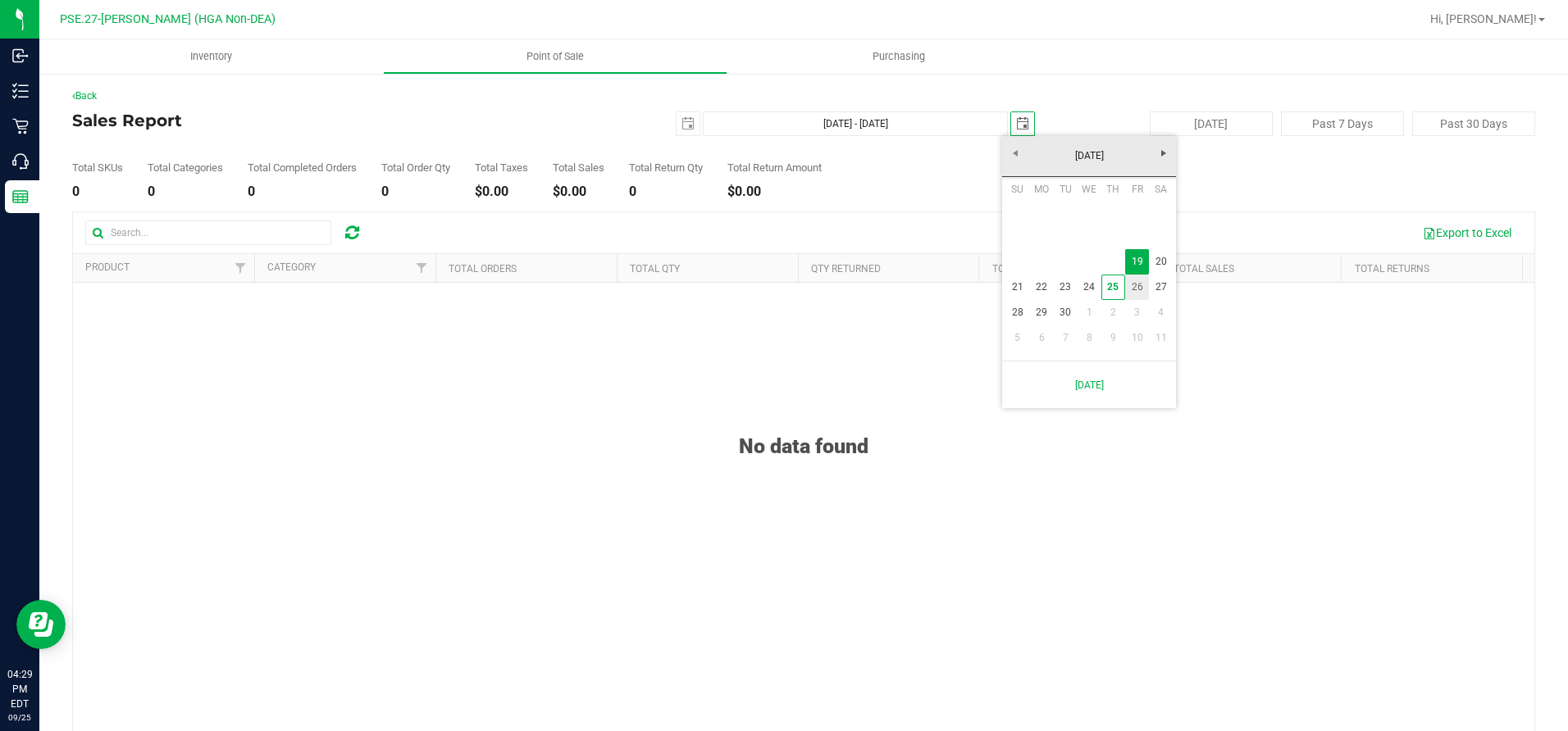
click at [1140, 288] on link "26" at bounding box center [1136, 287] width 24 height 25
type input "[DATE] - [DATE]"
type input "[DATE]"
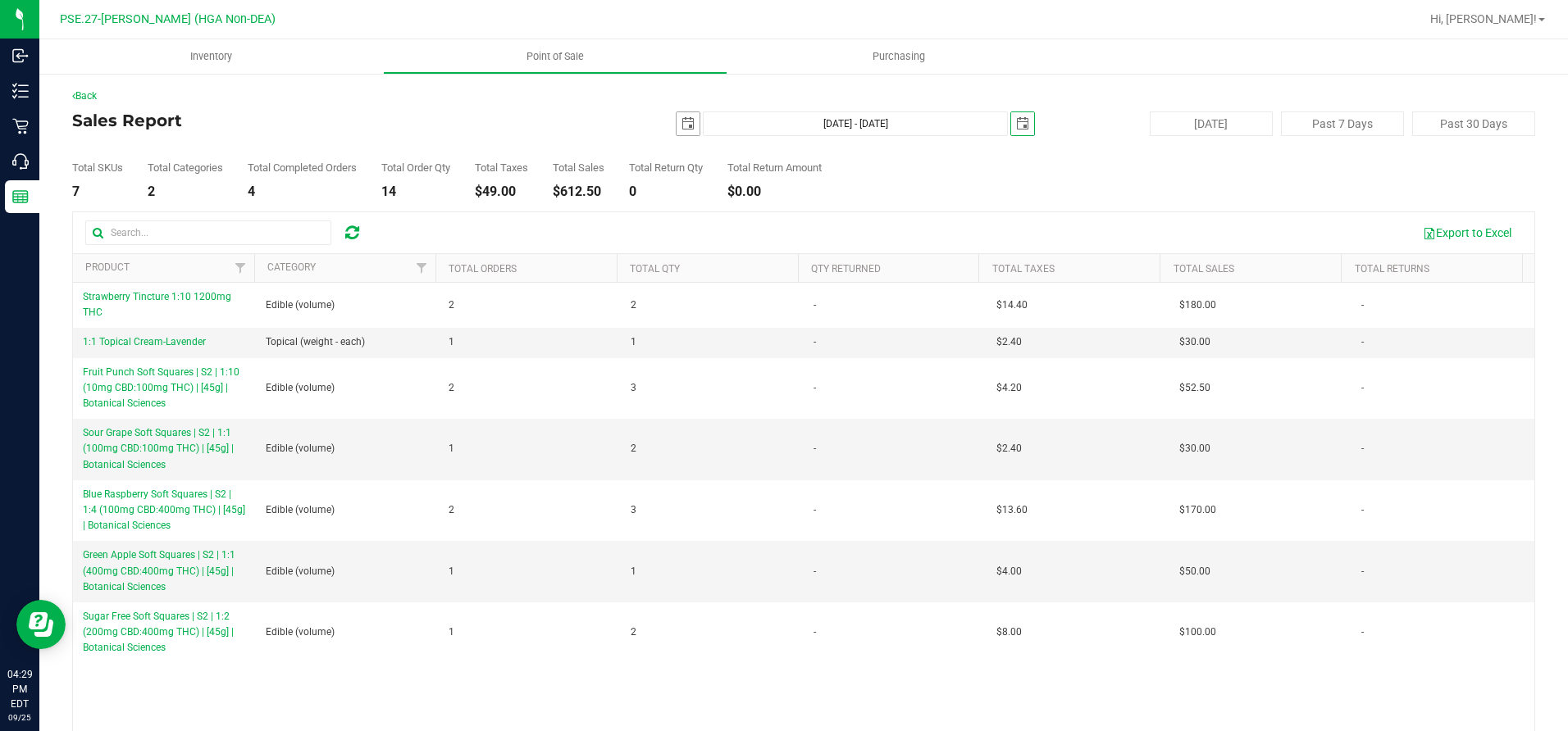
click at [682, 124] on span "select" at bounding box center [688, 123] width 13 height 13
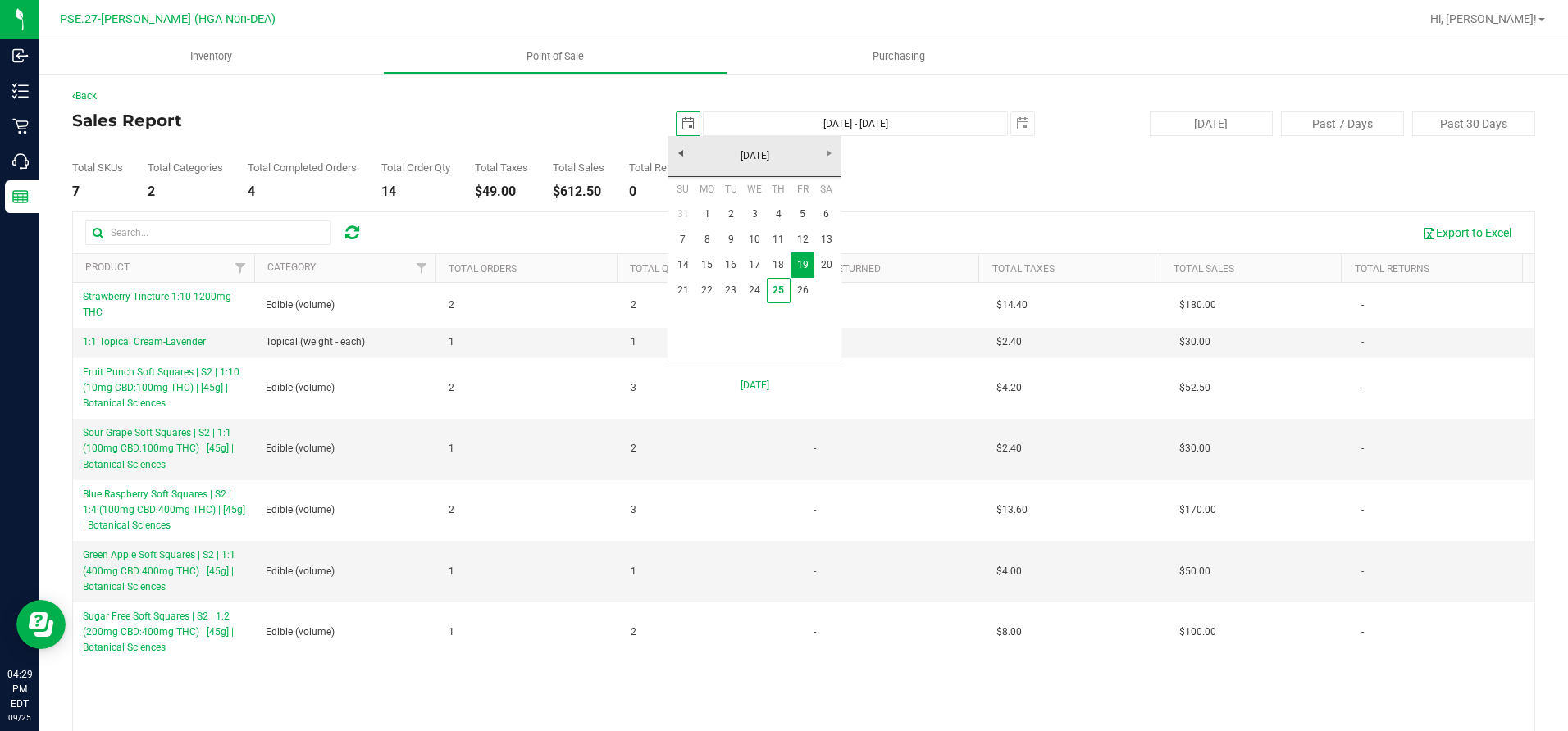
scroll to position [0, 41]
click at [713, 292] on link "22" at bounding box center [706, 290] width 24 height 25
type input "[DATE] - [DATE]"
type input "[DATE]"
